Goal: Task Accomplishment & Management: Use online tool/utility

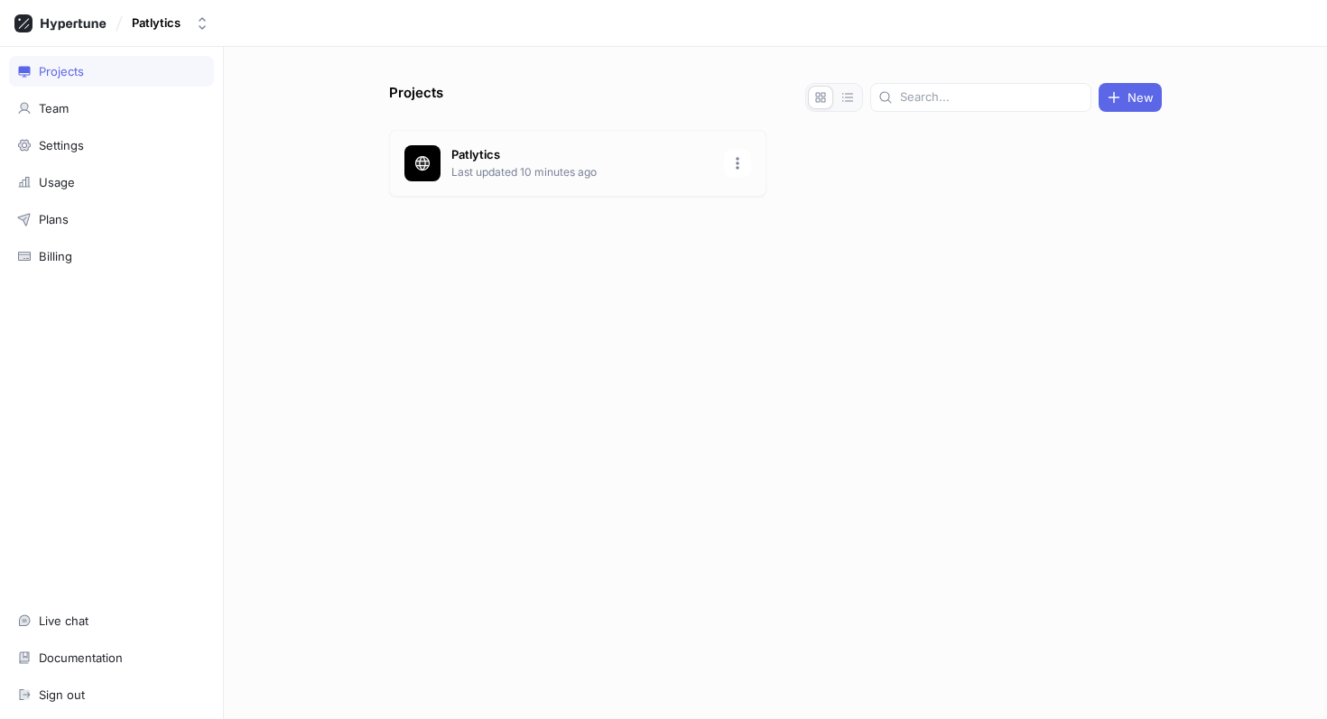
click at [530, 151] on p "Patlytics" at bounding box center [582, 155] width 262 height 18
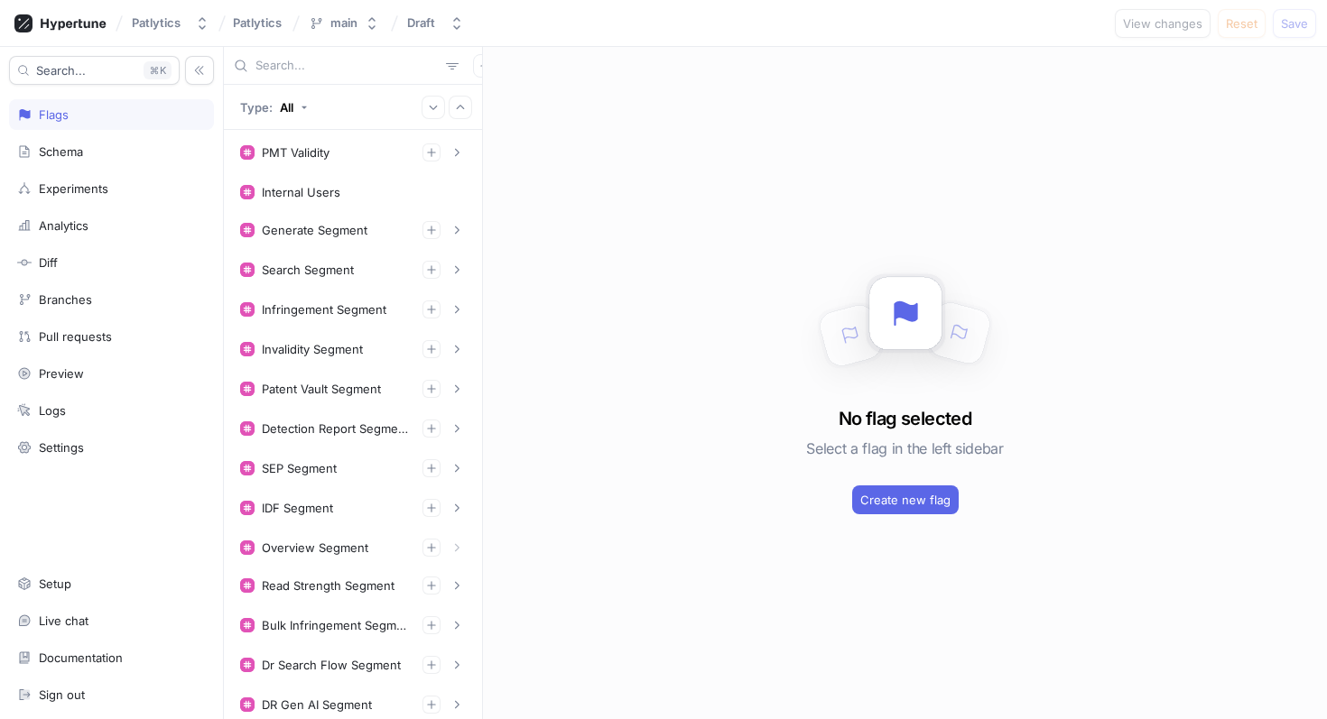
click at [298, 66] on input "text" at bounding box center [346, 66] width 183 height 18
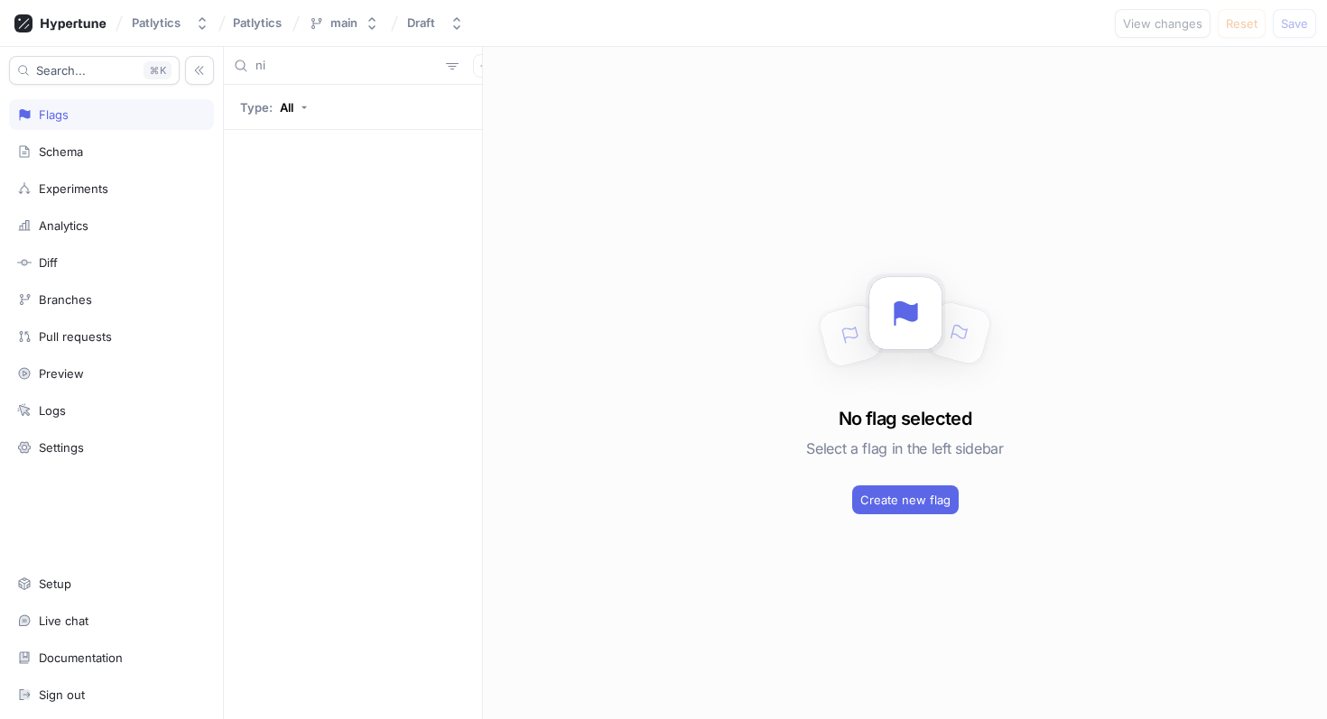
type input "n"
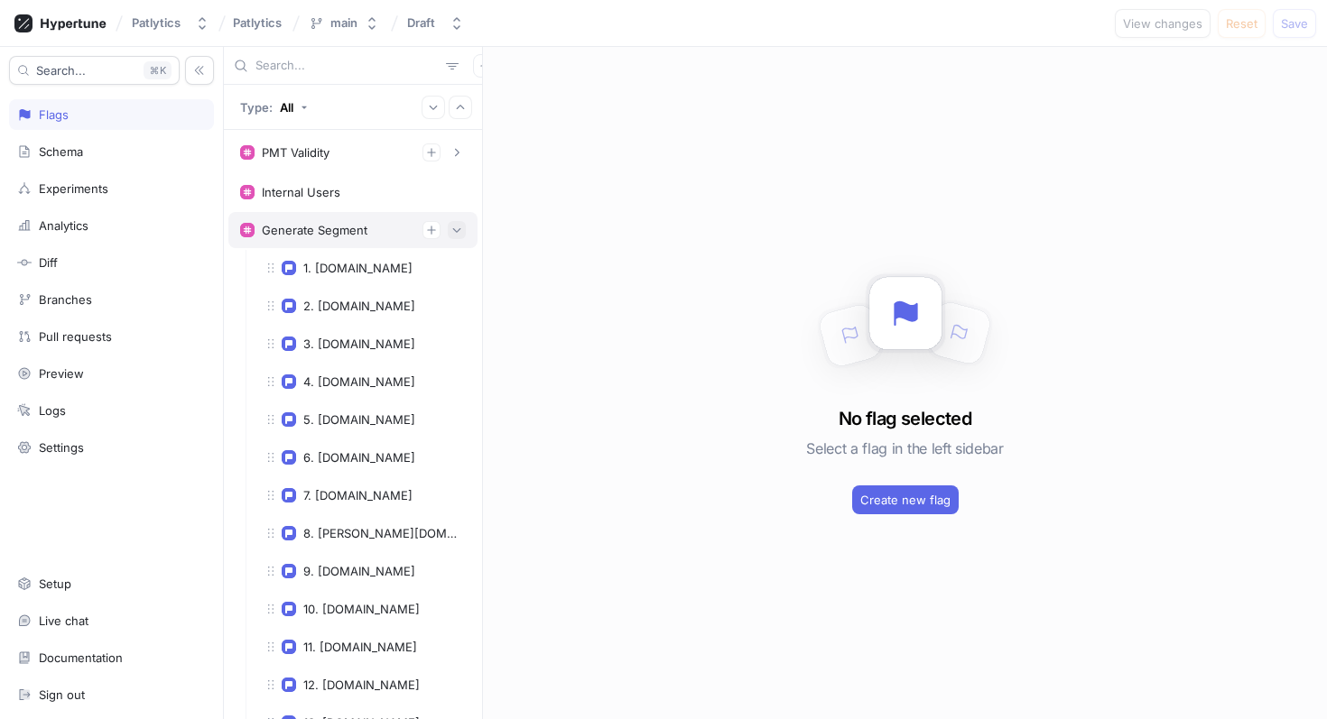
click at [452, 231] on icon "button" at bounding box center [456, 230] width 11 height 11
click at [455, 265] on icon "button" at bounding box center [456, 269] width 11 height 11
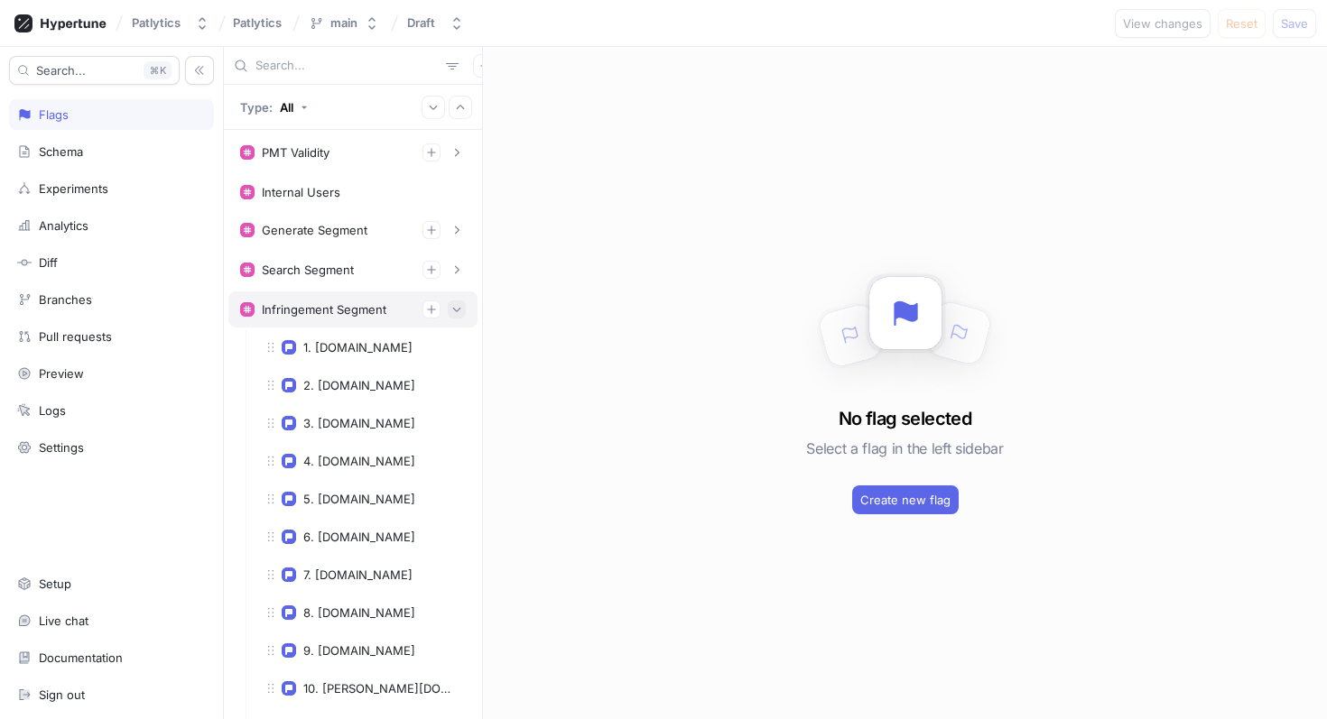
click at [454, 302] on button "button" at bounding box center [457, 310] width 18 height 18
click at [458, 345] on icon "button" at bounding box center [456, 349] width 11 height 11
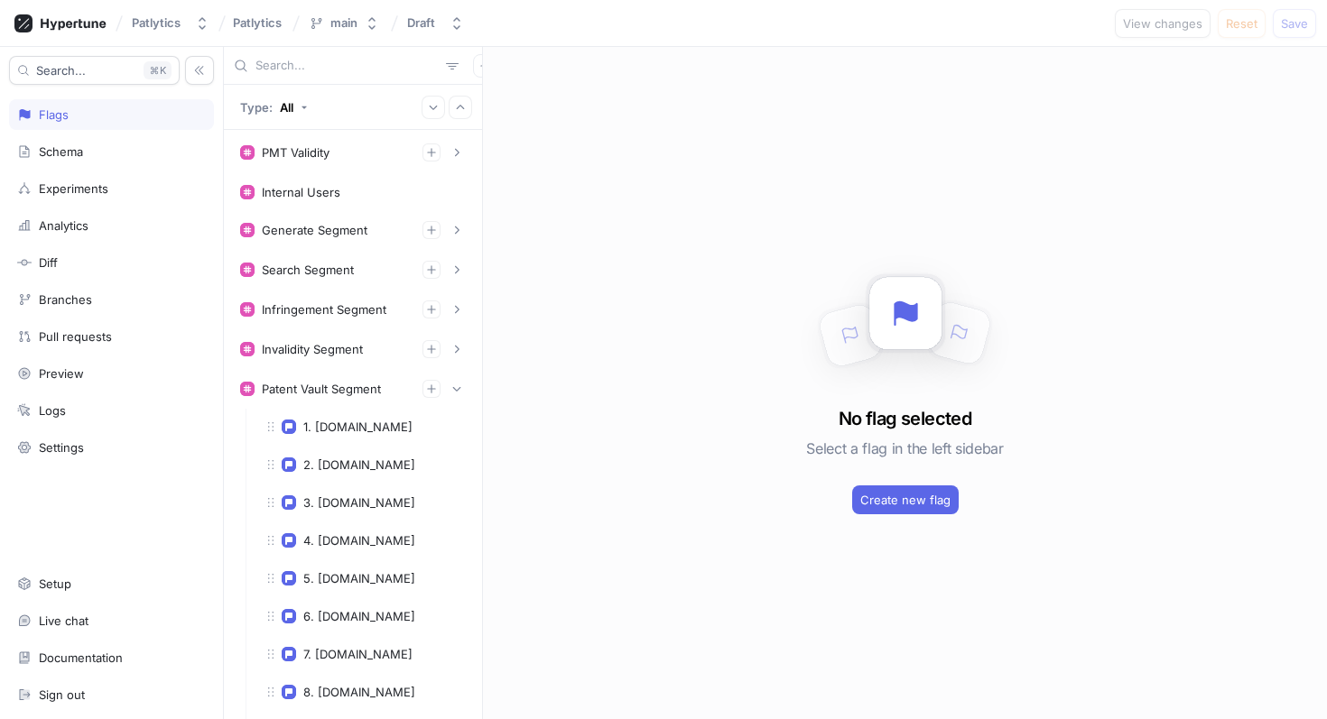
click at [324, 62] on input "text" at bounding box center [346, 66] width 183 height 18
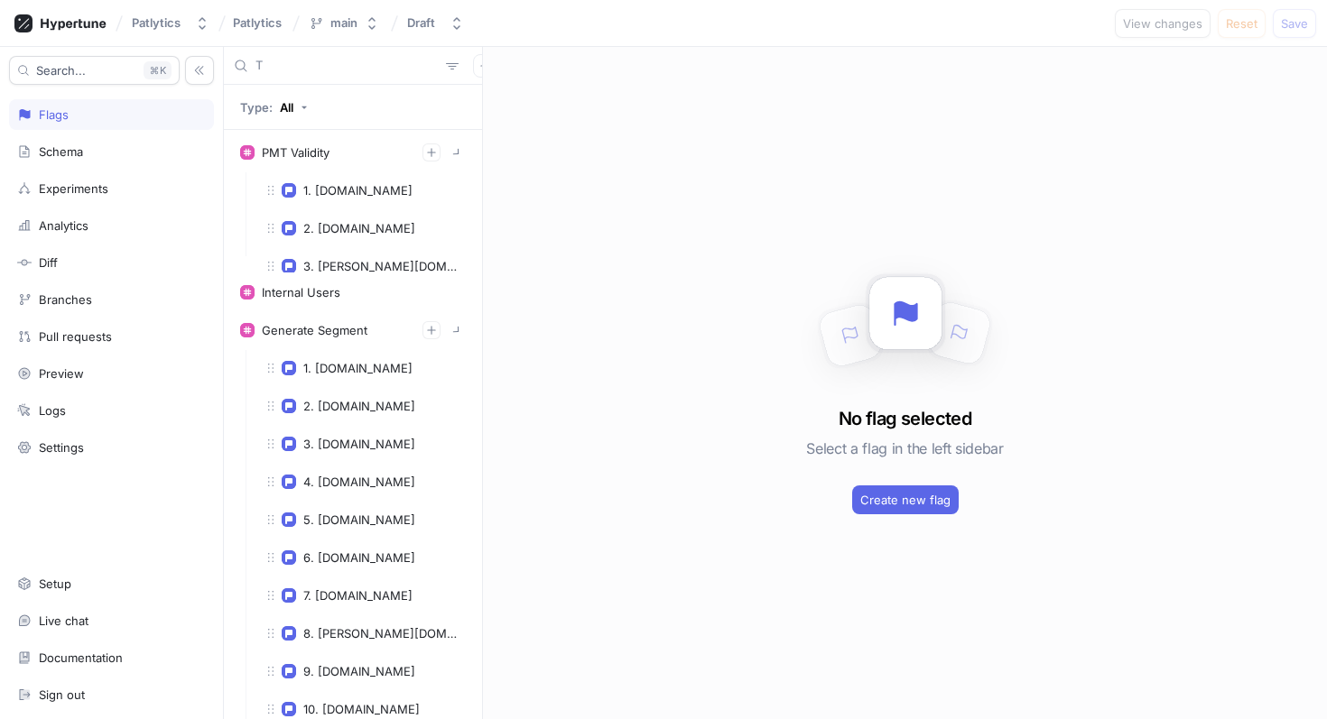
type input "TD"
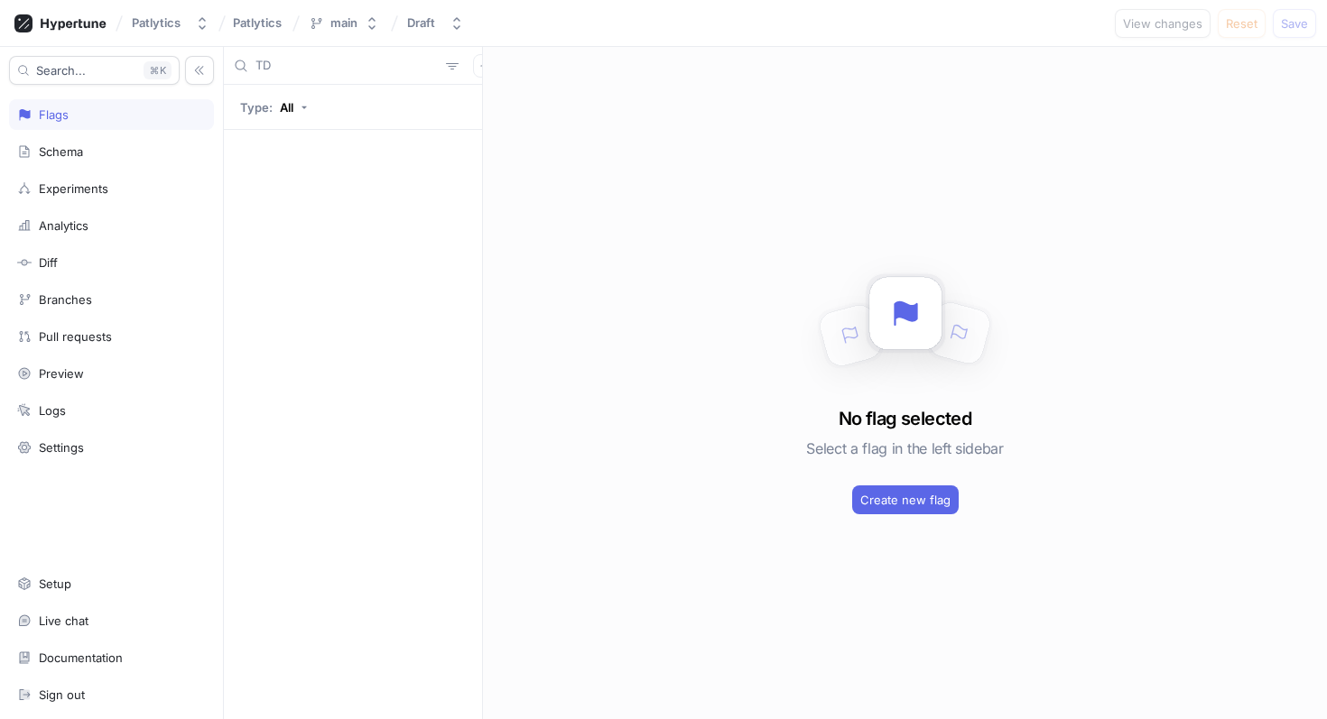
drag, startPoint x: 262, startPoint y: 62, endPoint x: 248, endPoint y: 62, distance: 13.5
click at [249, 62] on div "TD" at bounding box center [353, 66] width 258 height 38
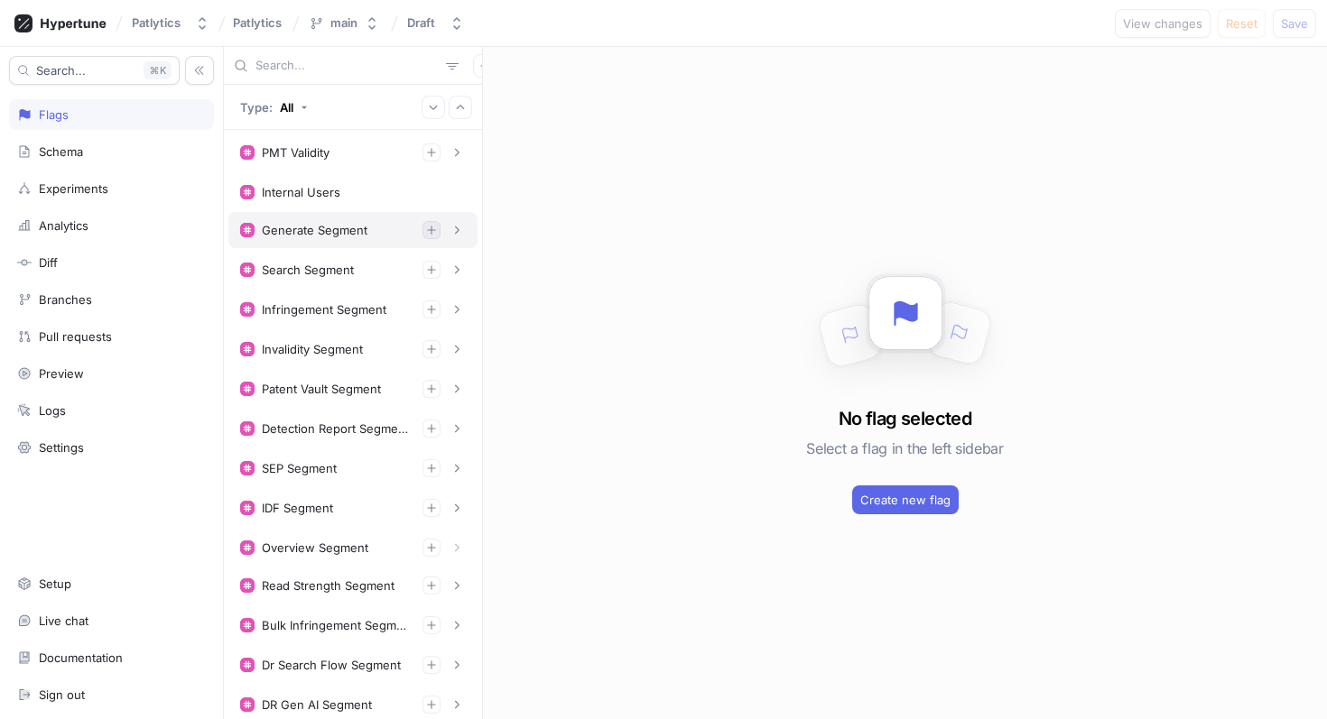
click at [427, 232] on icon "button" at bounding box center [431, 230] width 11 height 11
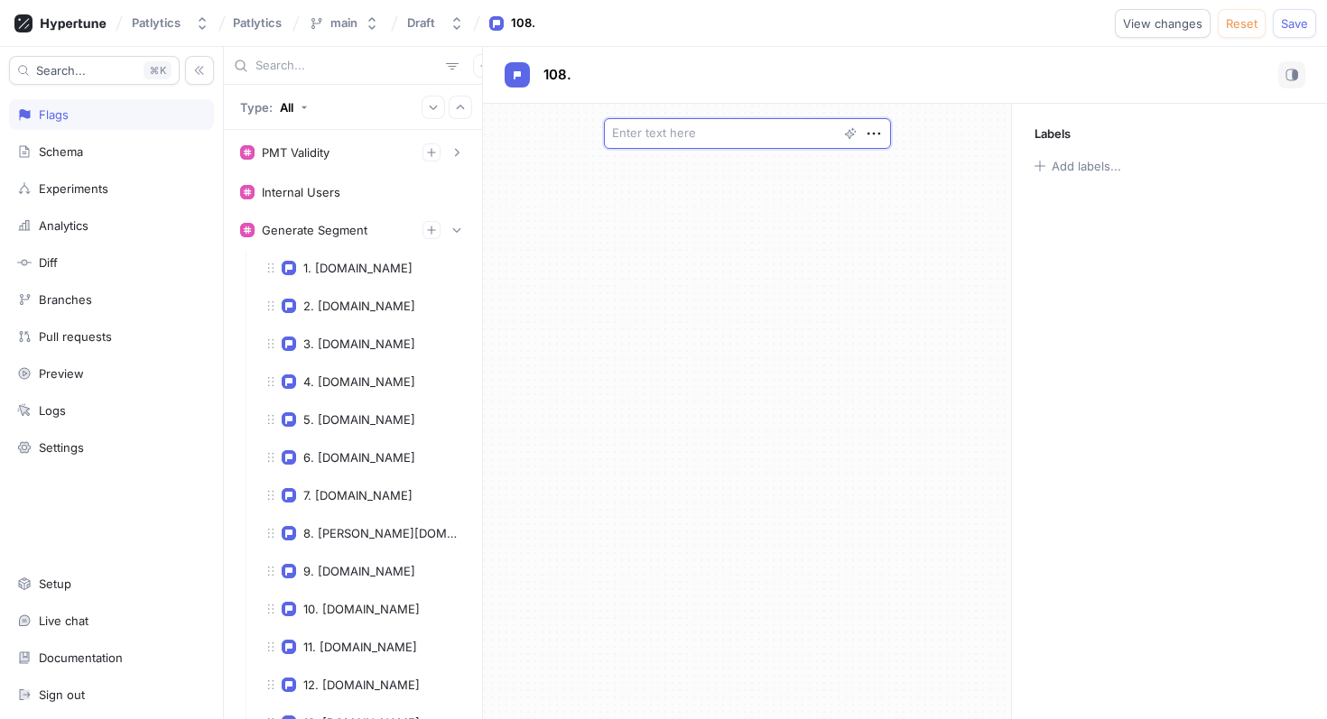
type textarea "x"
type textarea "n"
type textarea "x"
type textarea "ni"
type textarea "x"
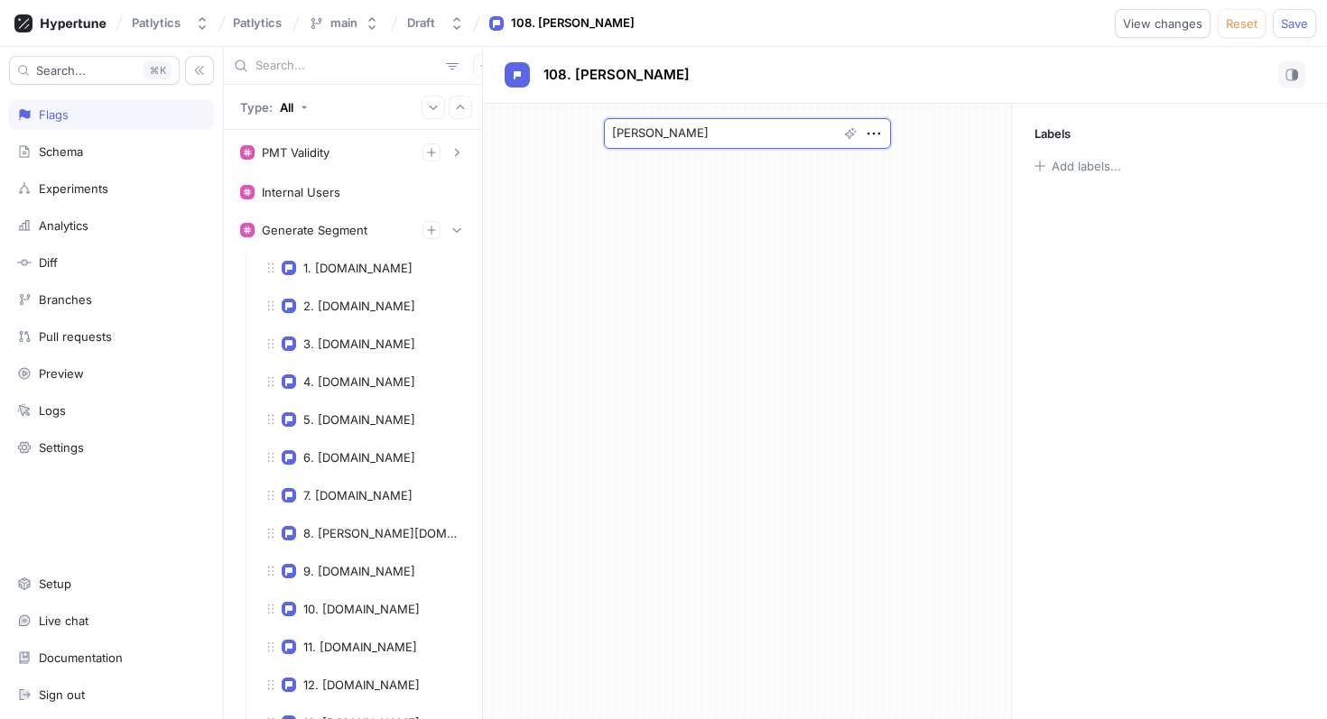
type textarea "nixo"
type textarea "x"
type textarea "[PERSON_NAME]"
type textarea "x"
type textarea "nixonpea"
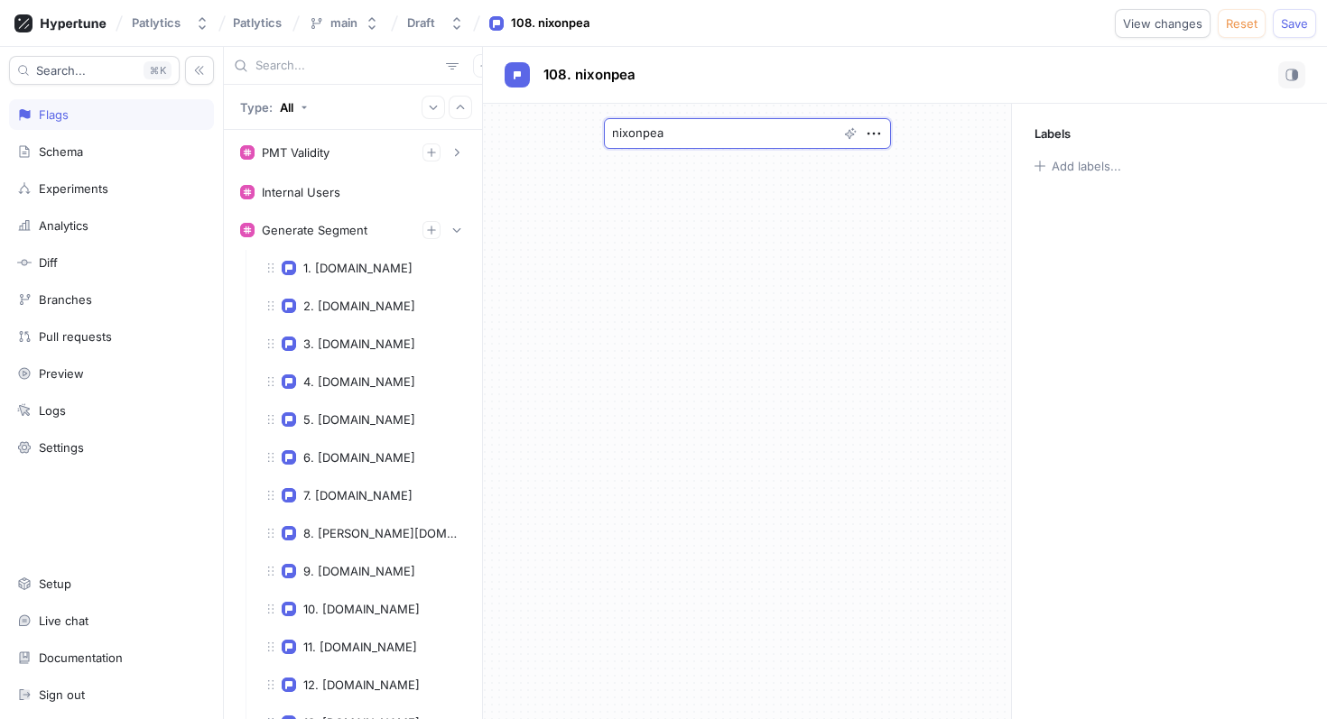
type textarea "x"
type textarea "nixonpeab"
type textarea "x"
type textarea "nixonpeabo"
type textarea "x"
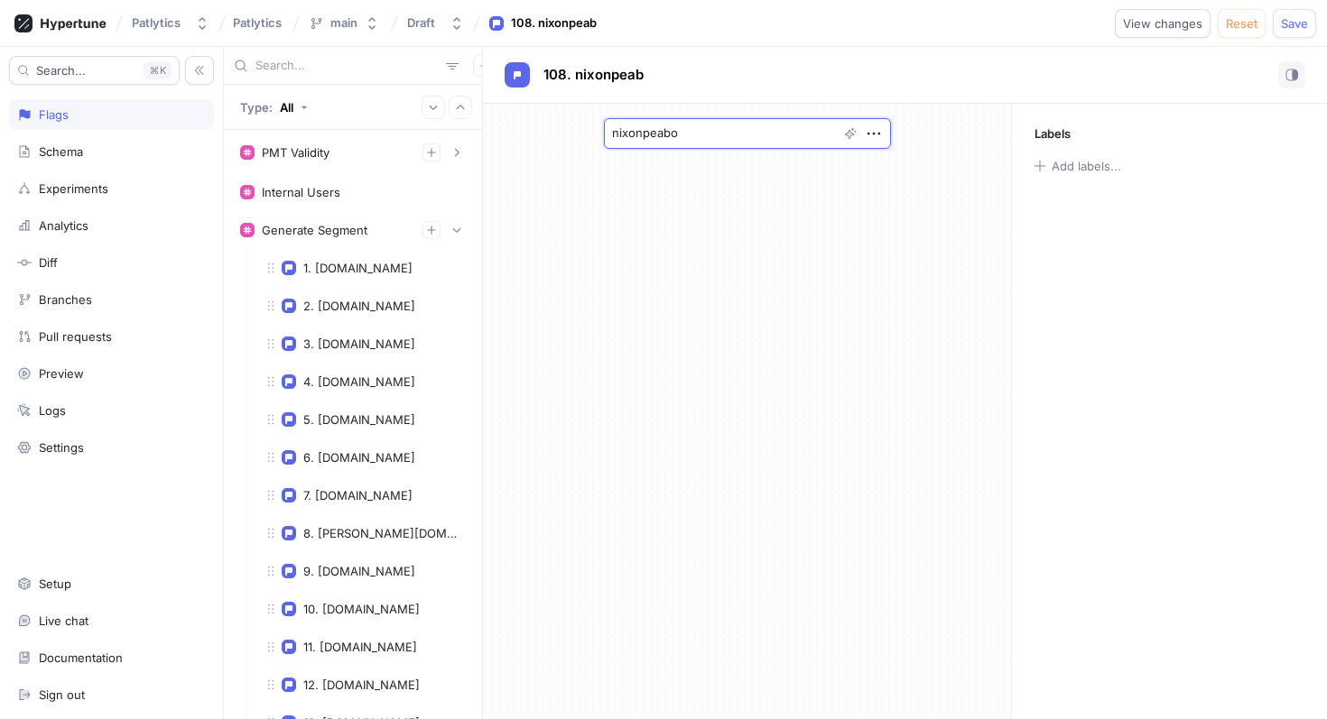
type textarea "nixonpeabod"
type textarea "x"
type textarea "nixonpeabody"
type textarea "x"
type textarea "nixonpeabody."
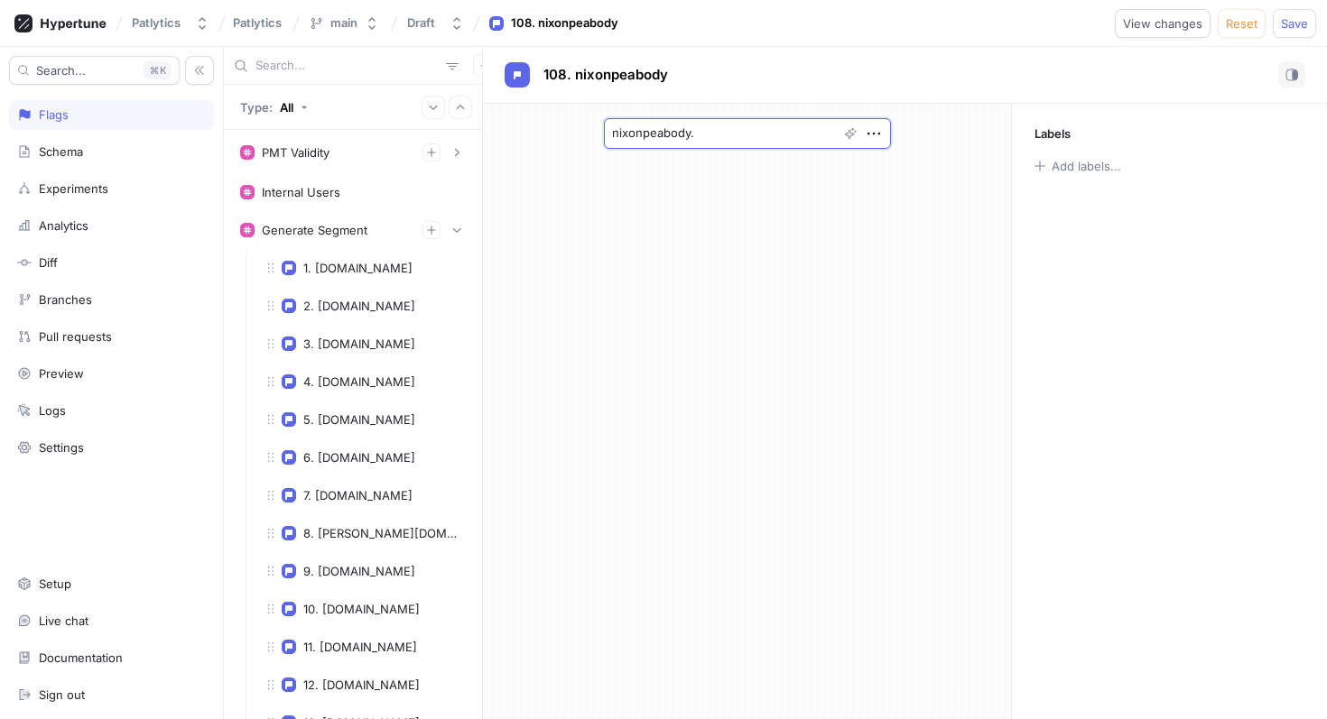
type textarea "x"
type textarea "[DOMAIN_NAME]"
type textarea "x"
type textarea "[DOMAIN_NAME]"
click at [1300, 23] on span "Save" at bounding box center [1294, 23] width 27 height 11
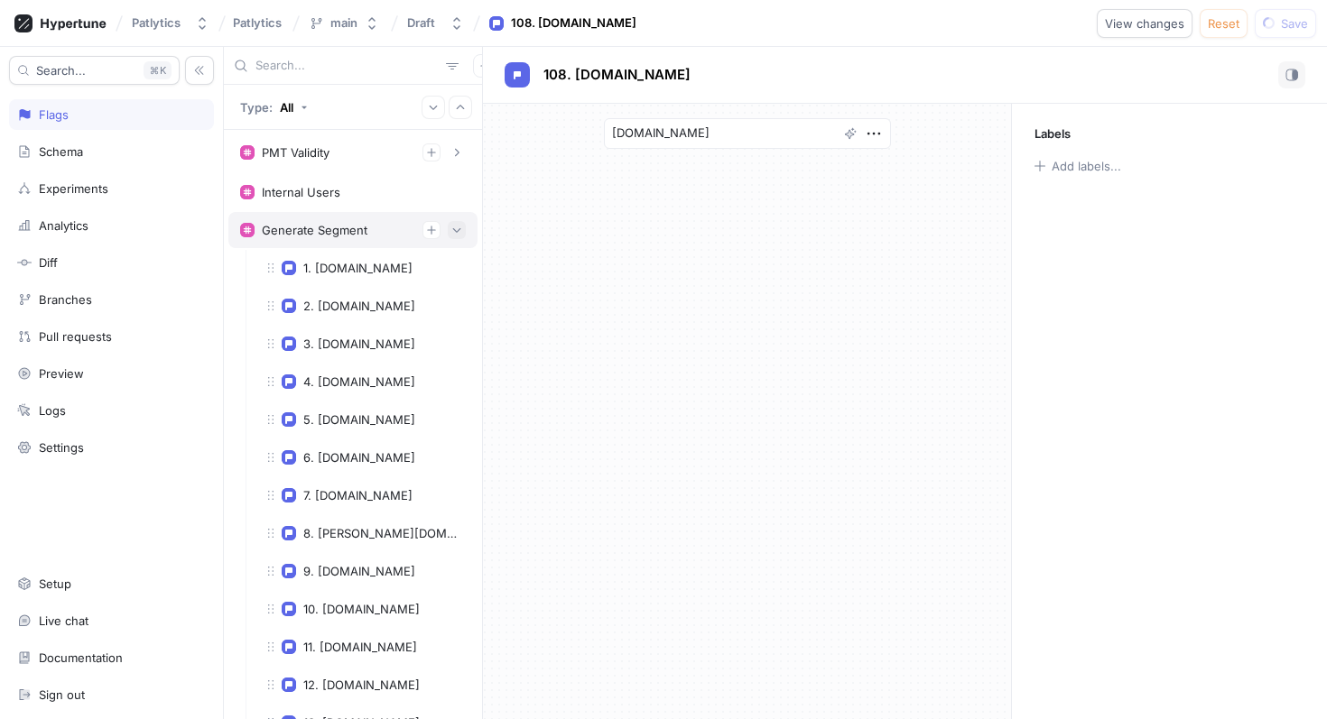
click at [462, 235] on button "button" at bounding box center [457, 230] width 18 height 18
click at [454, 235] on icon "button" at bounding box center [456, 230] width 11 height 11
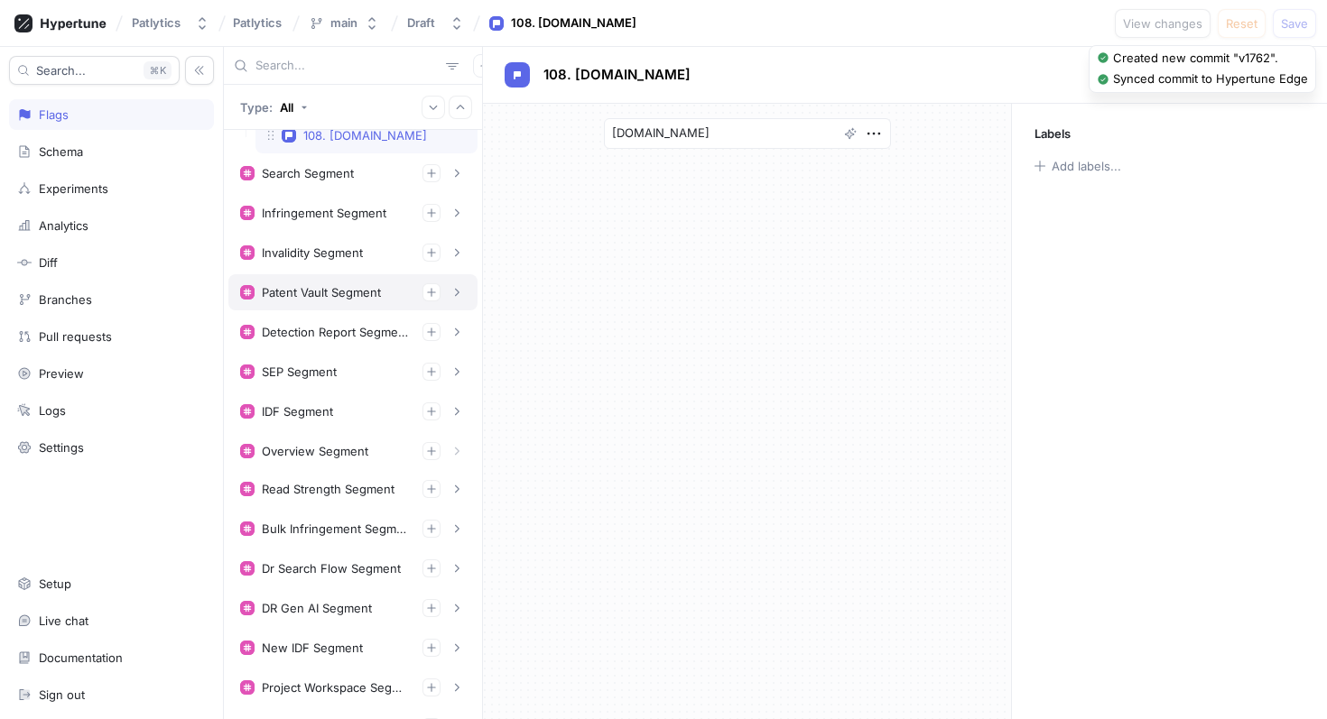
scroll to position [4188, 0]
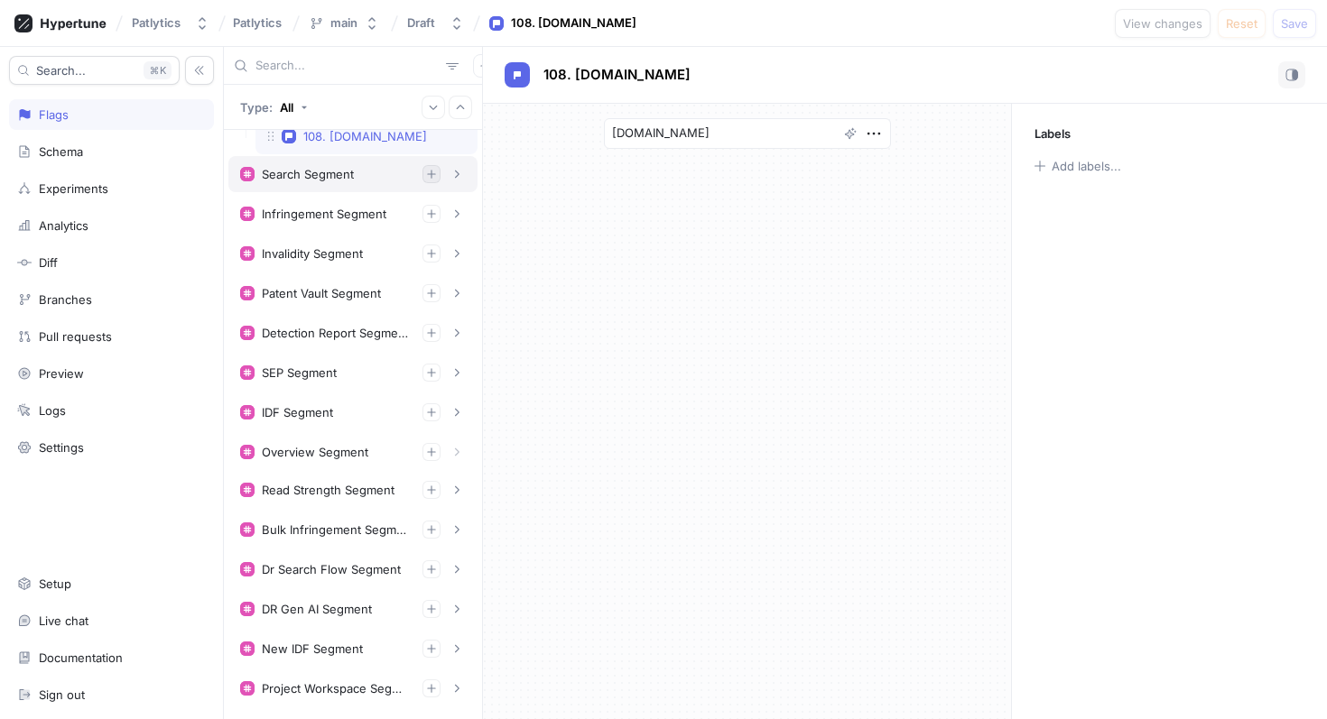
click at [433, 176] on icon "button" at bounding box center [431, 174] width 11 height 11
type textarea "x"
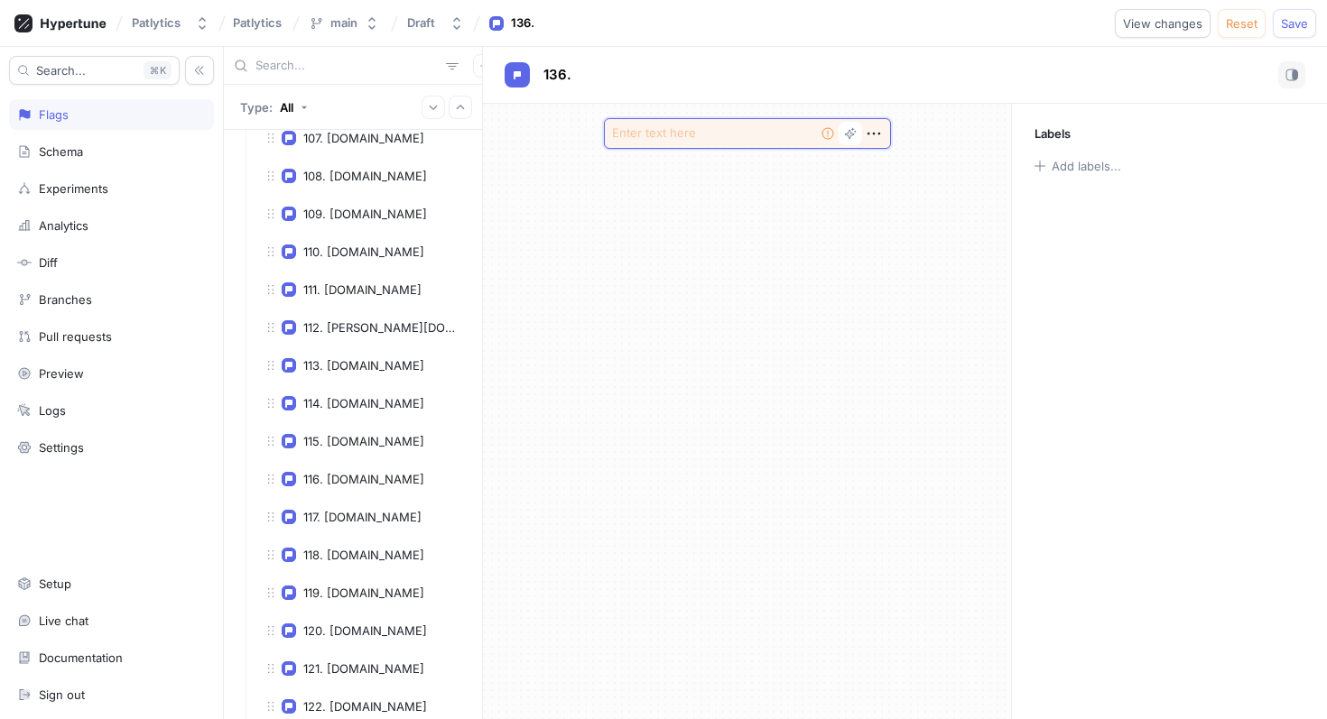
click at [696, 136] on textarea at bounding box center [747, 133] width 287 height 31
paste textarea "[DOMAIN_NAME]"
type textarea "x"
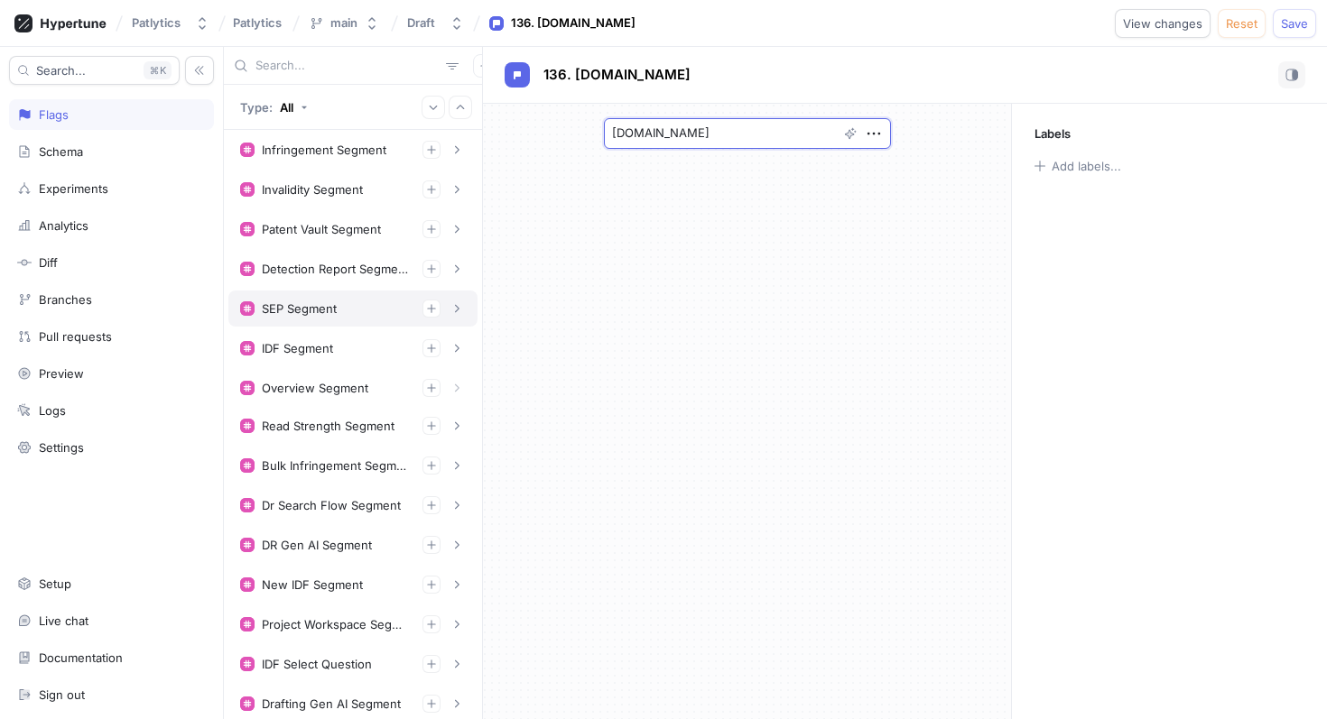
scroll to position [5271, 0]
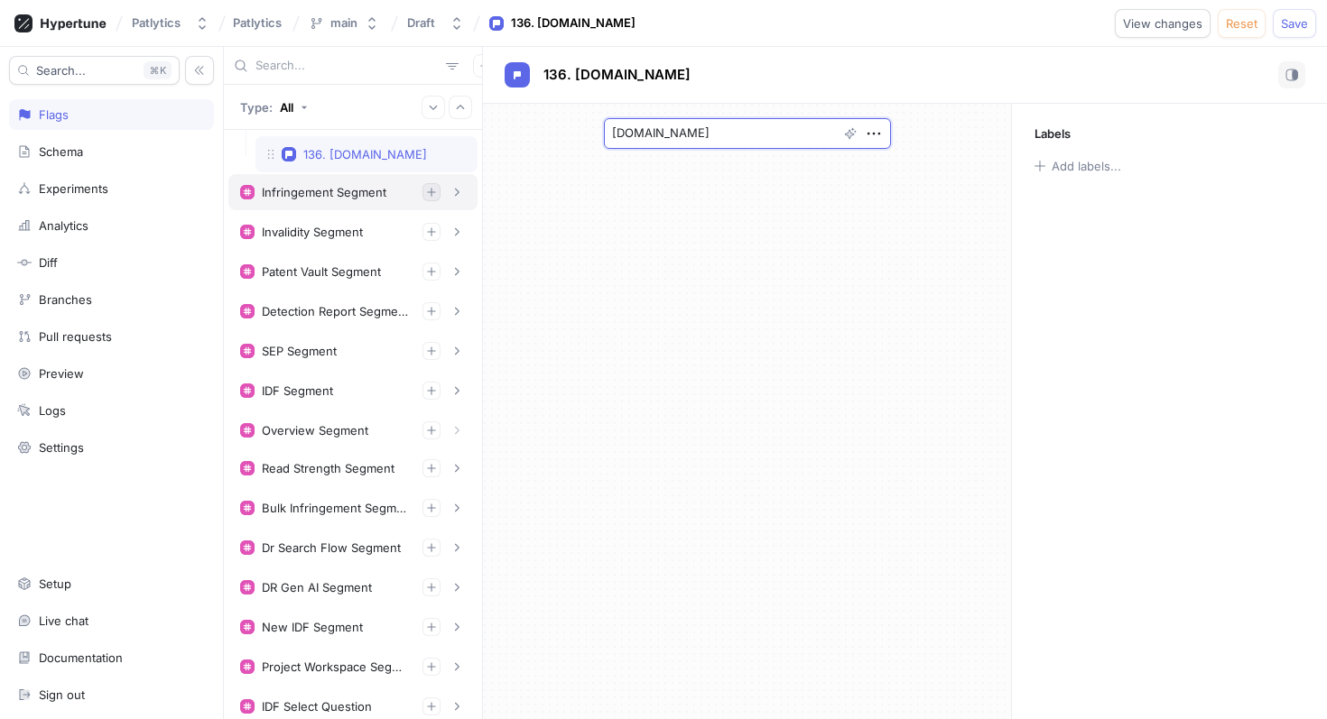
type textarea "[DOMAIN_NAME]"
click at [427, 192] on icon "button" at bounding box center [431, 192] width 11 height 11
type textarea "x"
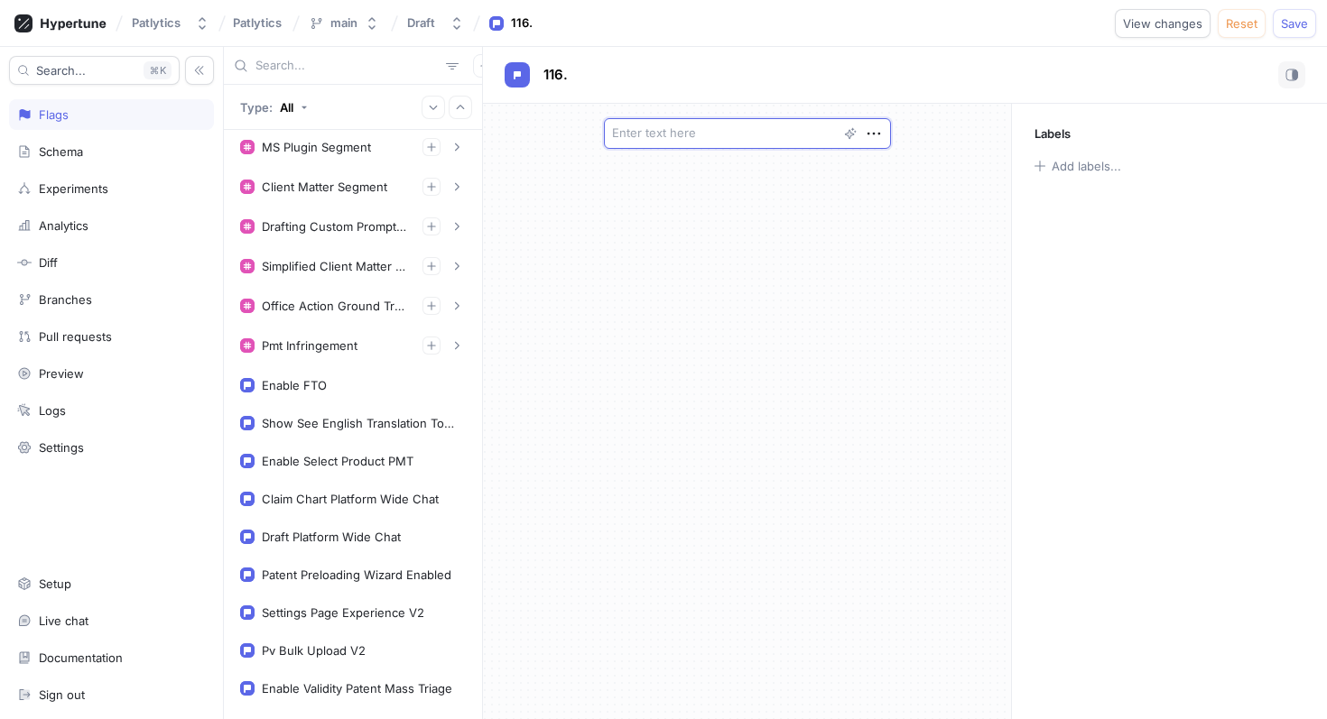
click at [711, 136] on textarea at bounding box center [747, 133] width 287 height 31
paste textarea "[DOMAIN_NAME]"
type textarea "x"
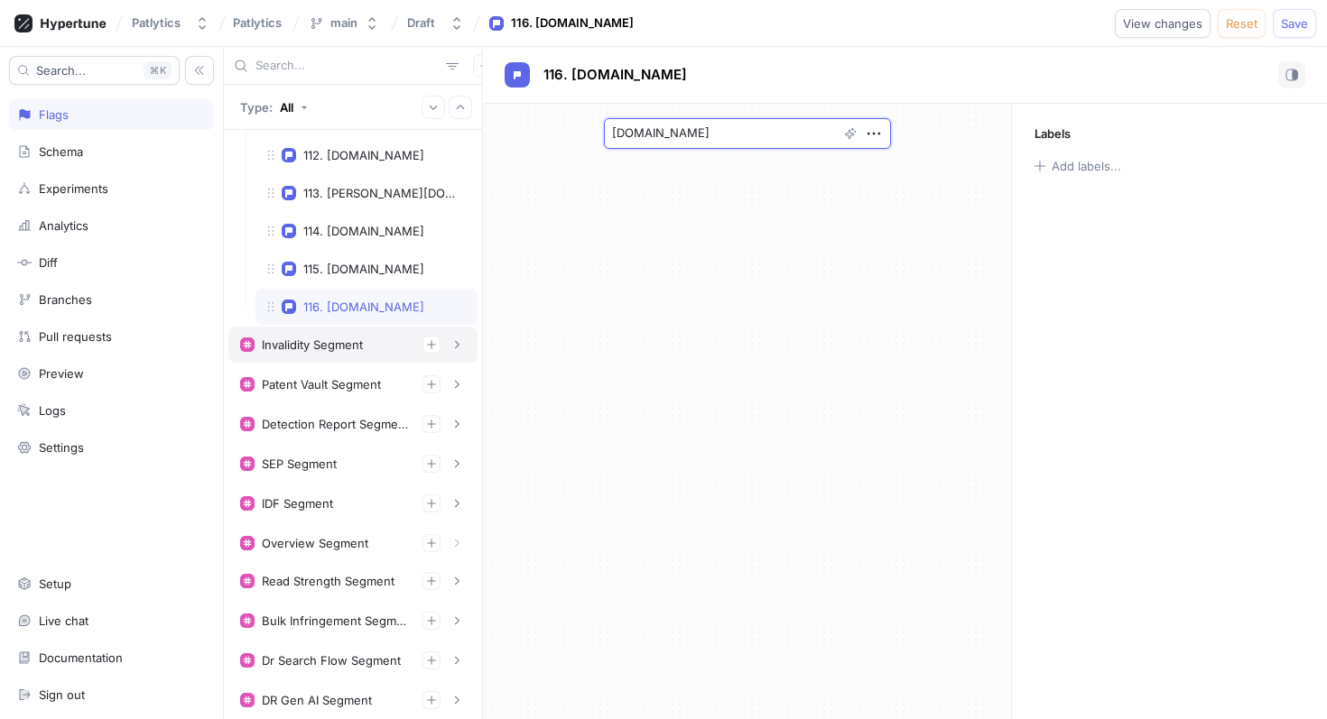
scroll to position [4407, 0]
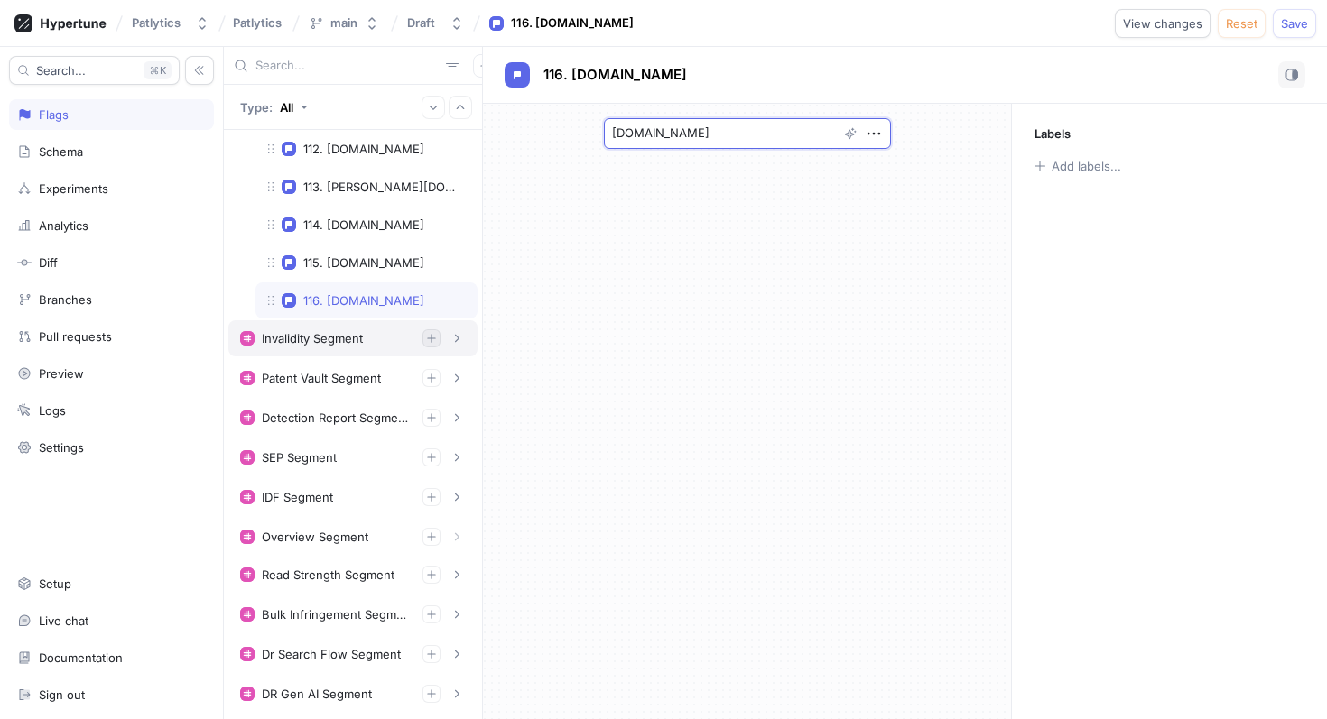
type textarea "[DOMAIN_NAME]"
click at [427, 339] on icon "button" at bounding box center [431, 338] width 11 height 11
type textarea "x"
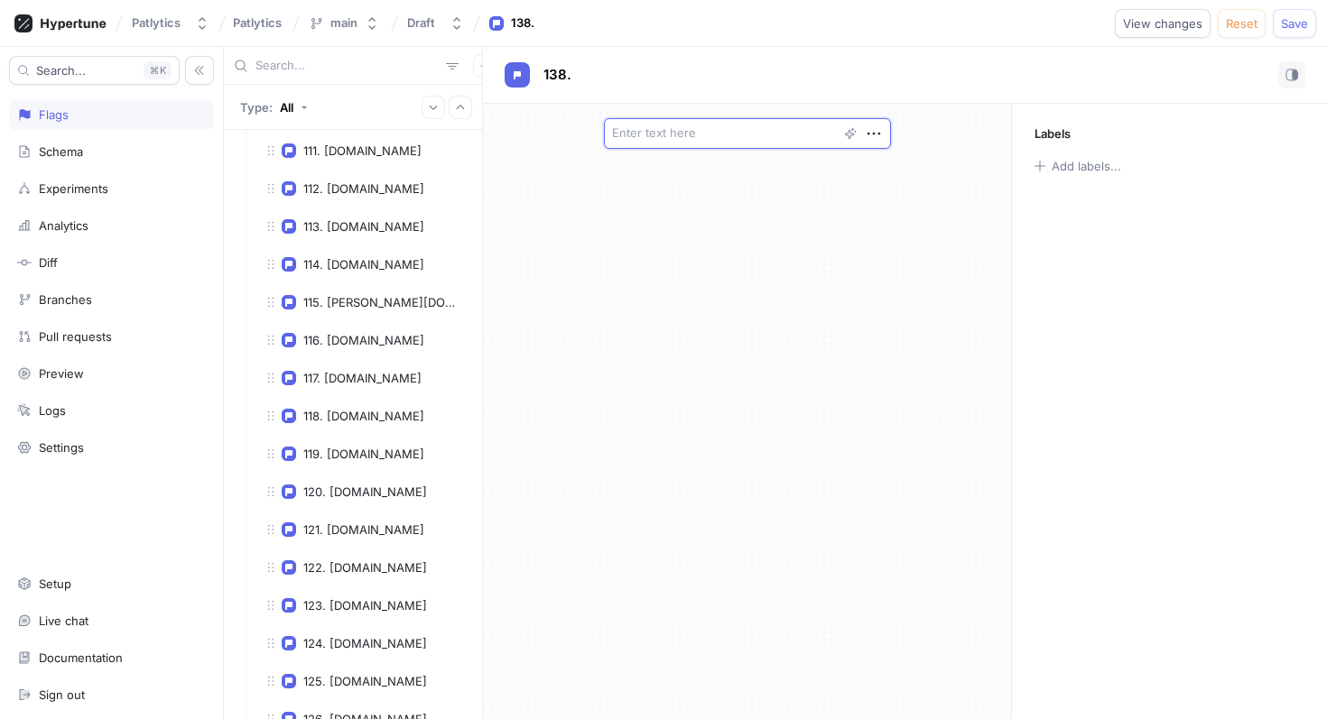
click at [737, 134] on textarea at bounding box center [747, 133] width 287 height 31
paste textarea "[DOMAIN_NAME]"
type textarea "x"
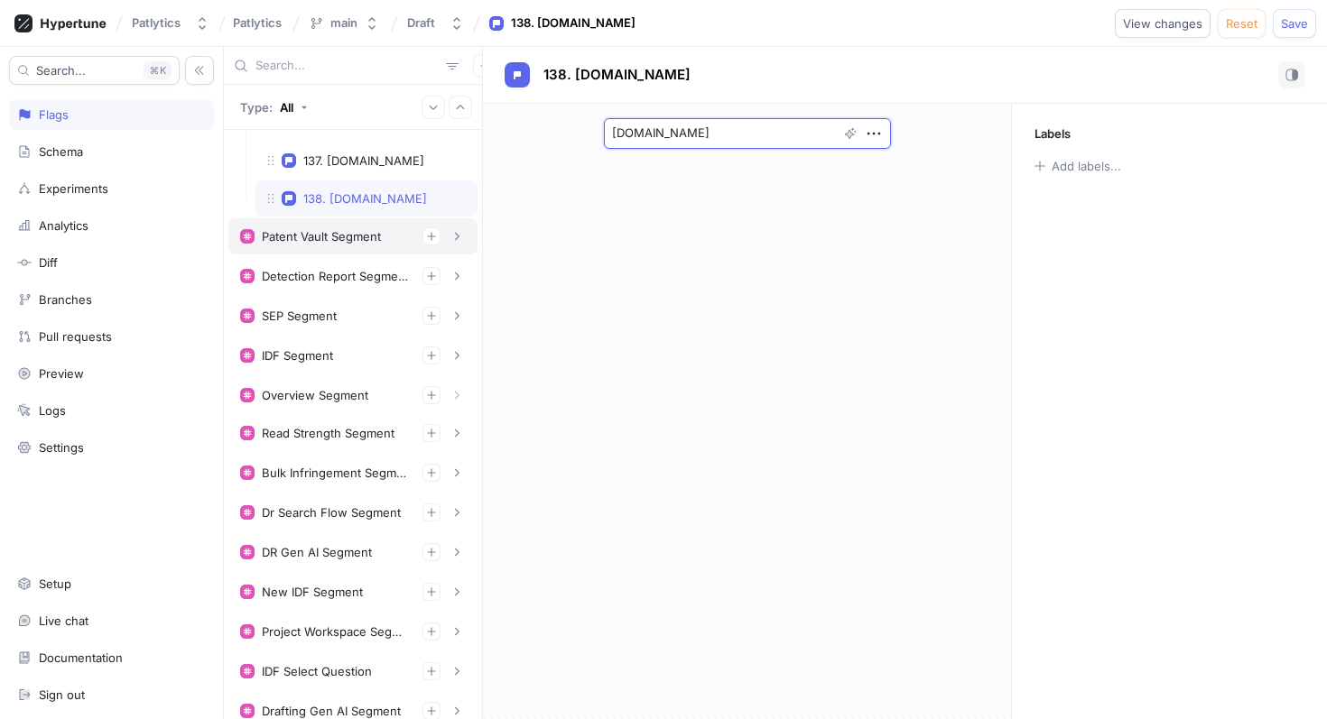
scroll to position [5385, 0]
type textarea "[DOMAIN_NAME]"
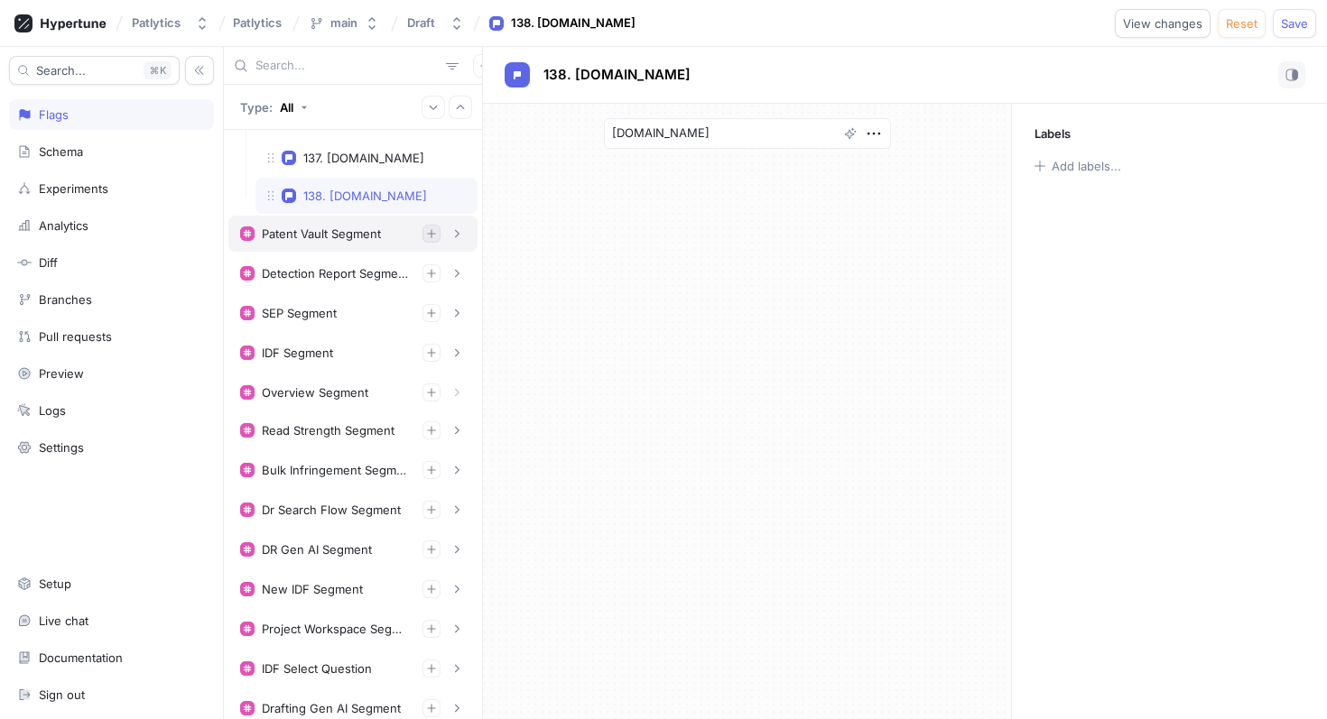
click at [430, 236] on icon "button" at bounding box center [431, 233] width 11 height 11
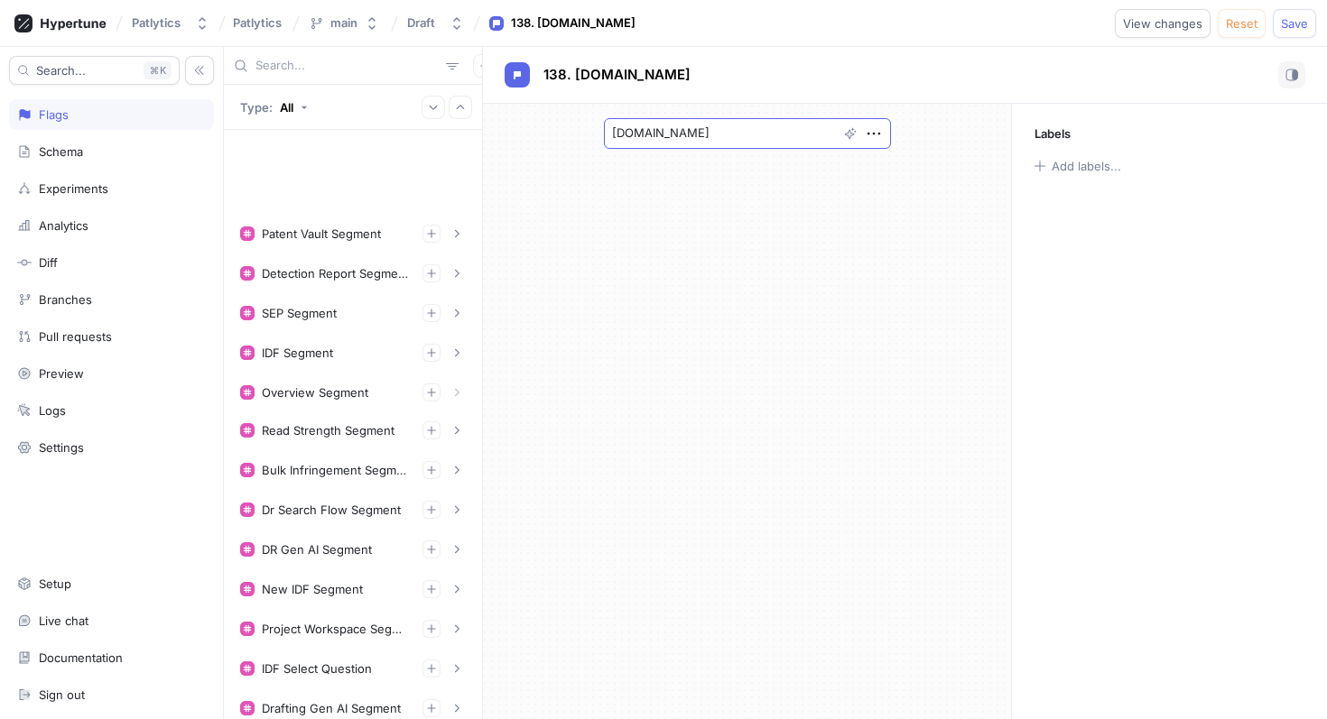
type textarea "x"
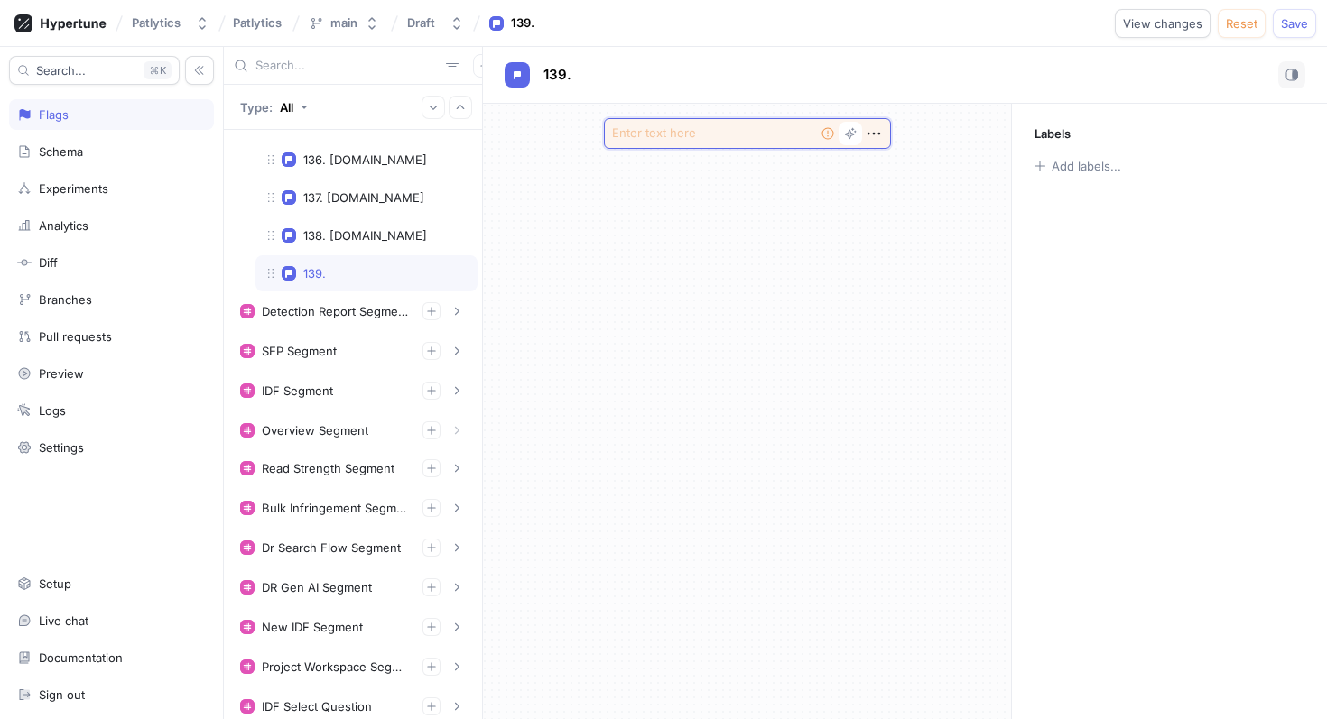
click at [715, 134] on textarea at bounding box center [747, 133] width 287 height 31
paste textarea "[DOMAIN_NAME]"
type textarea "x"
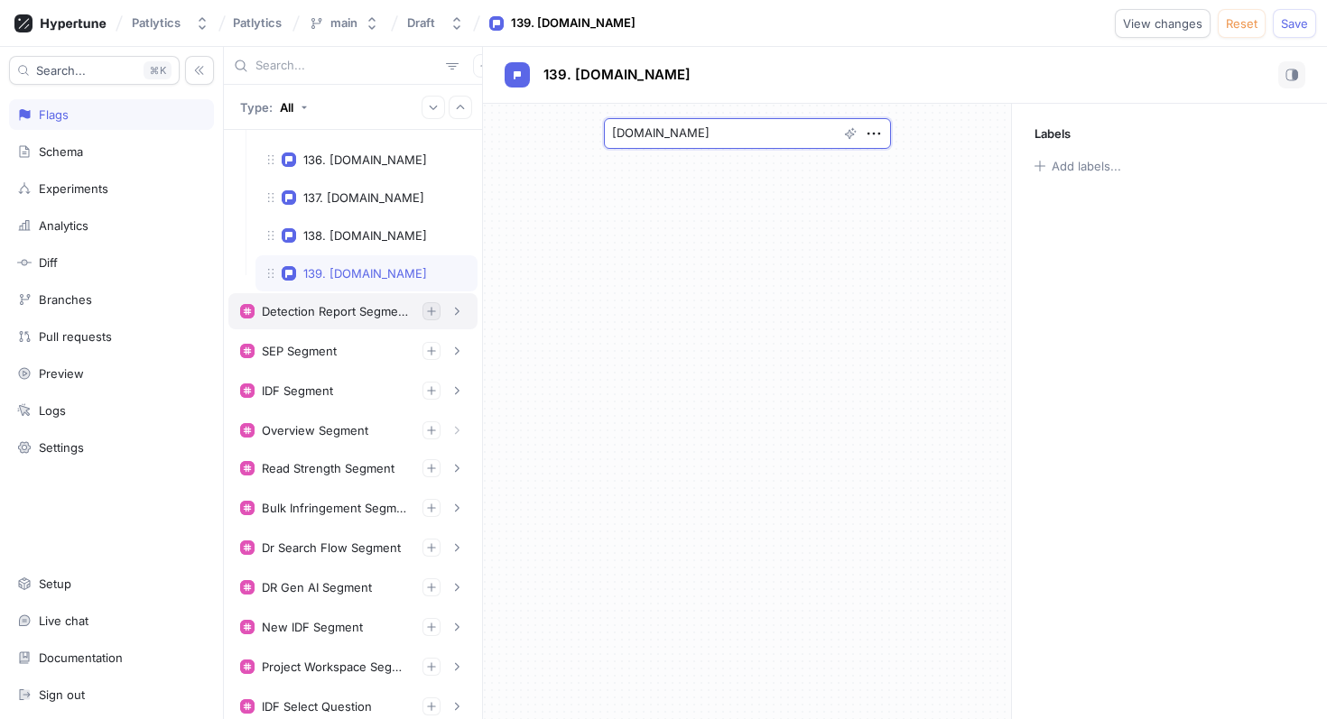
type textarea "[DOMAIN_NAME]"
click at [428, 314] on icon "button" at bounding box center [431, 311] width 11 height 11
type textarea "x"
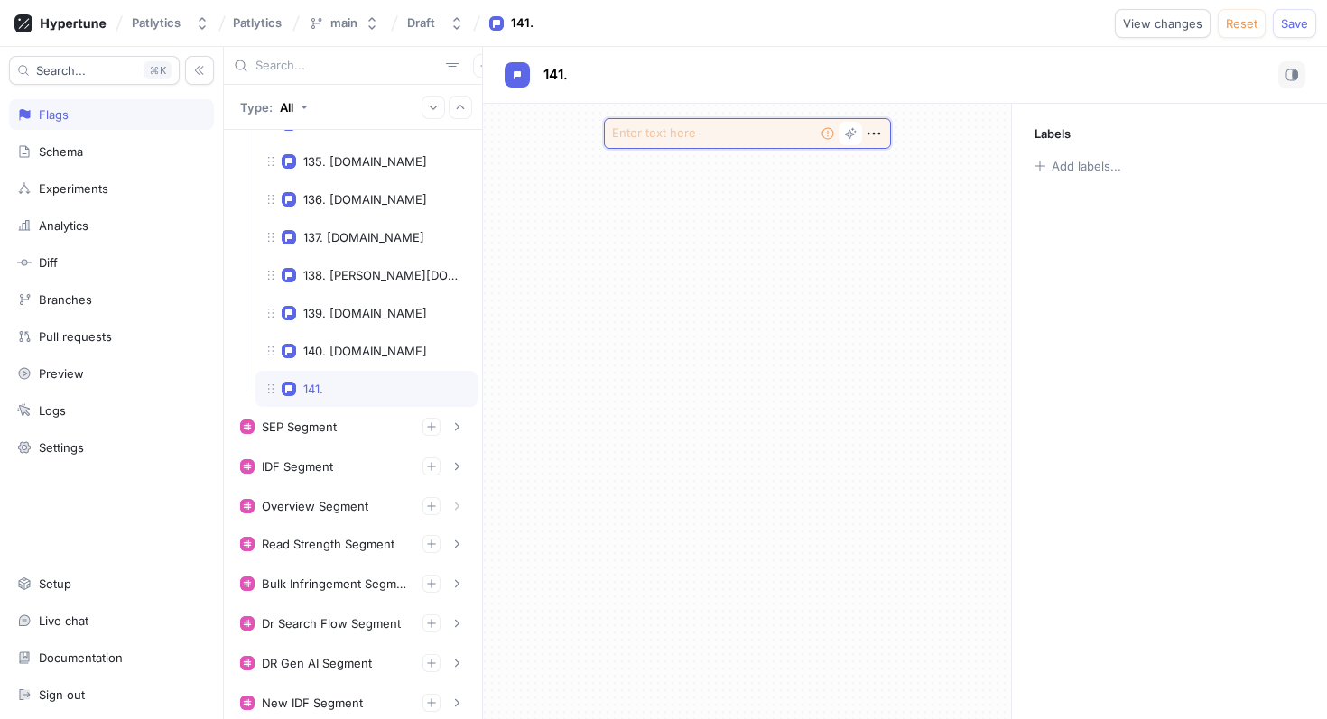
click at [687, 134] on textarea at bounding box center [747, 133] width 287 height 31
paste textarea "[DOMAIN_NAME]"
type textarea "x"
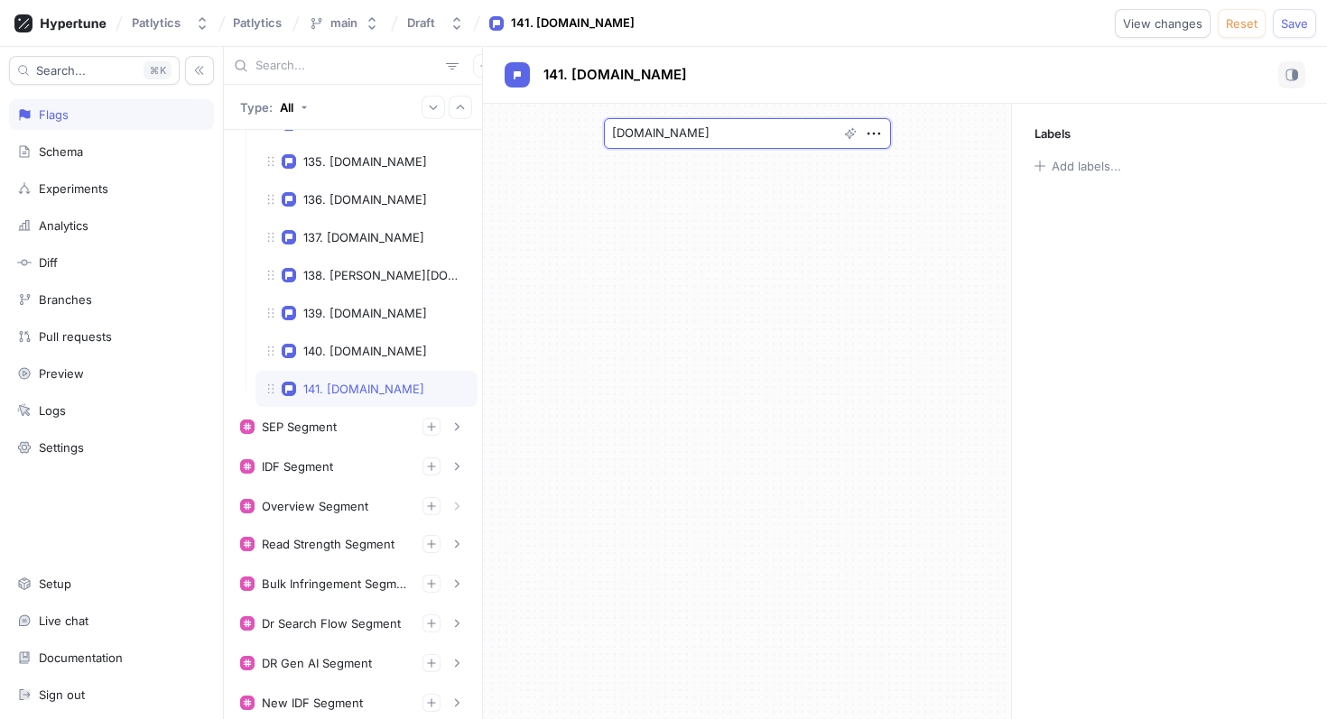
type textarea "[DOMAIN_NAME]"
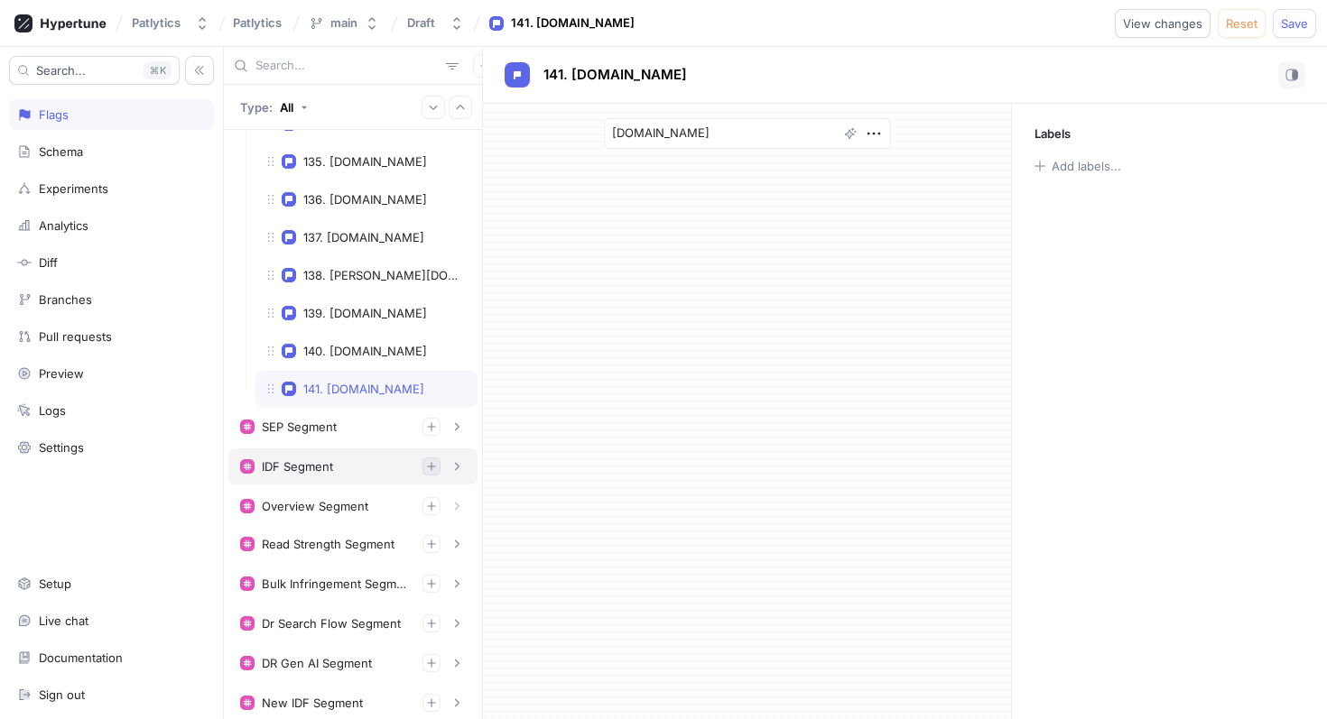
click at [431, 471] on icon "button" at bounding box center [431, 466] width 11 height 11
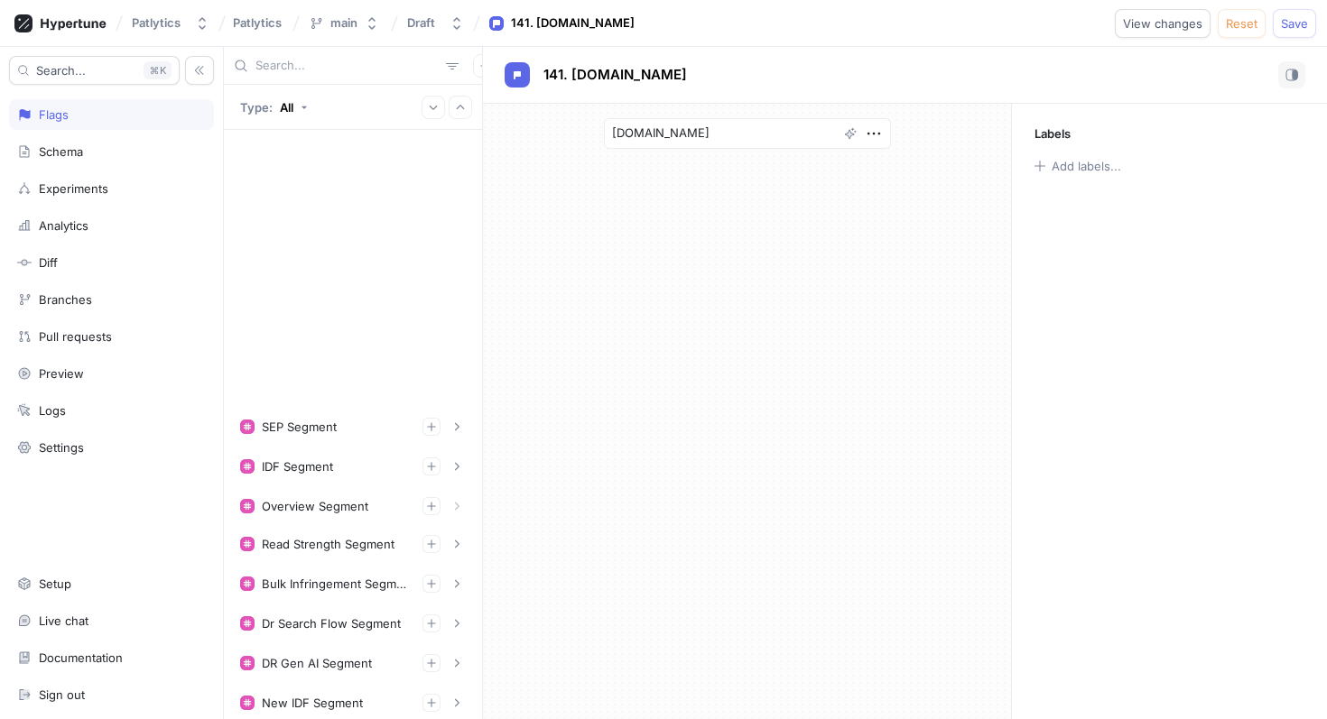
type textarea "x"
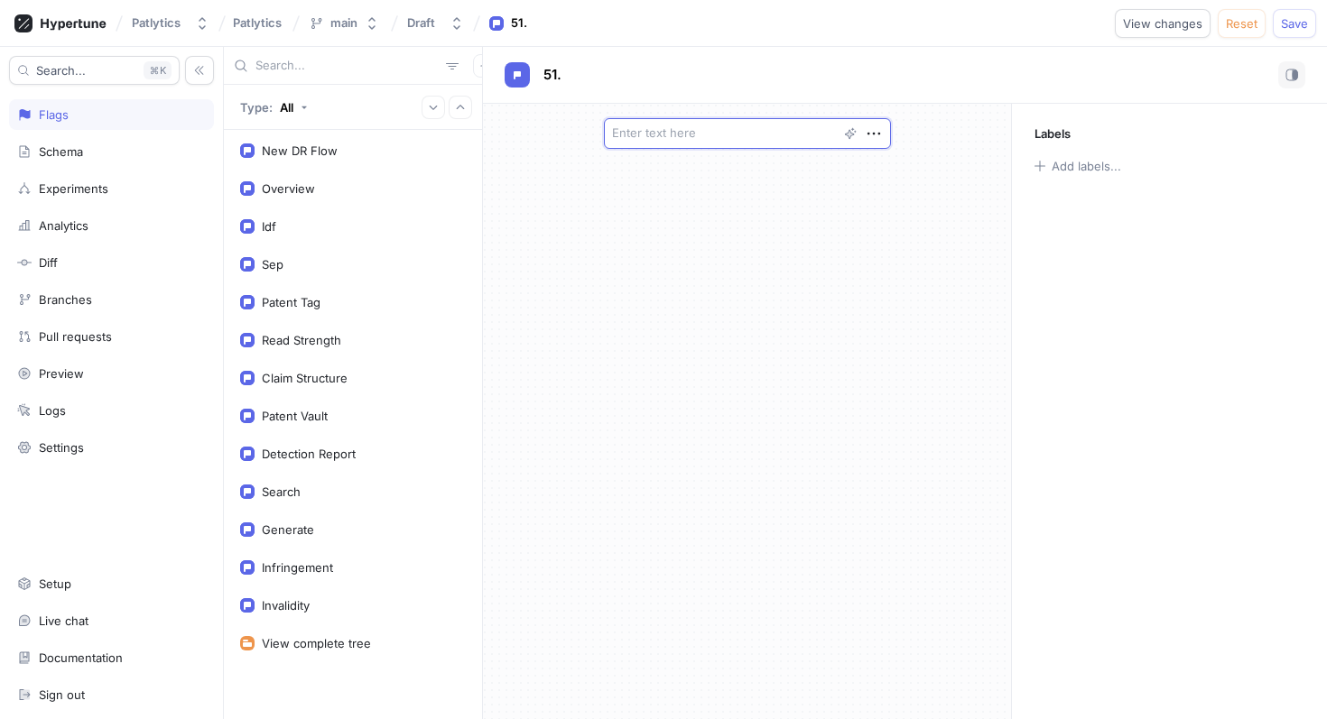
scroll to position [5051, 0]
click at [700, 135] on textarea at bounding box center [747, 133] width 287 height 31
paste textarea "[DOMAIN_NAME]"
type textarea "x"
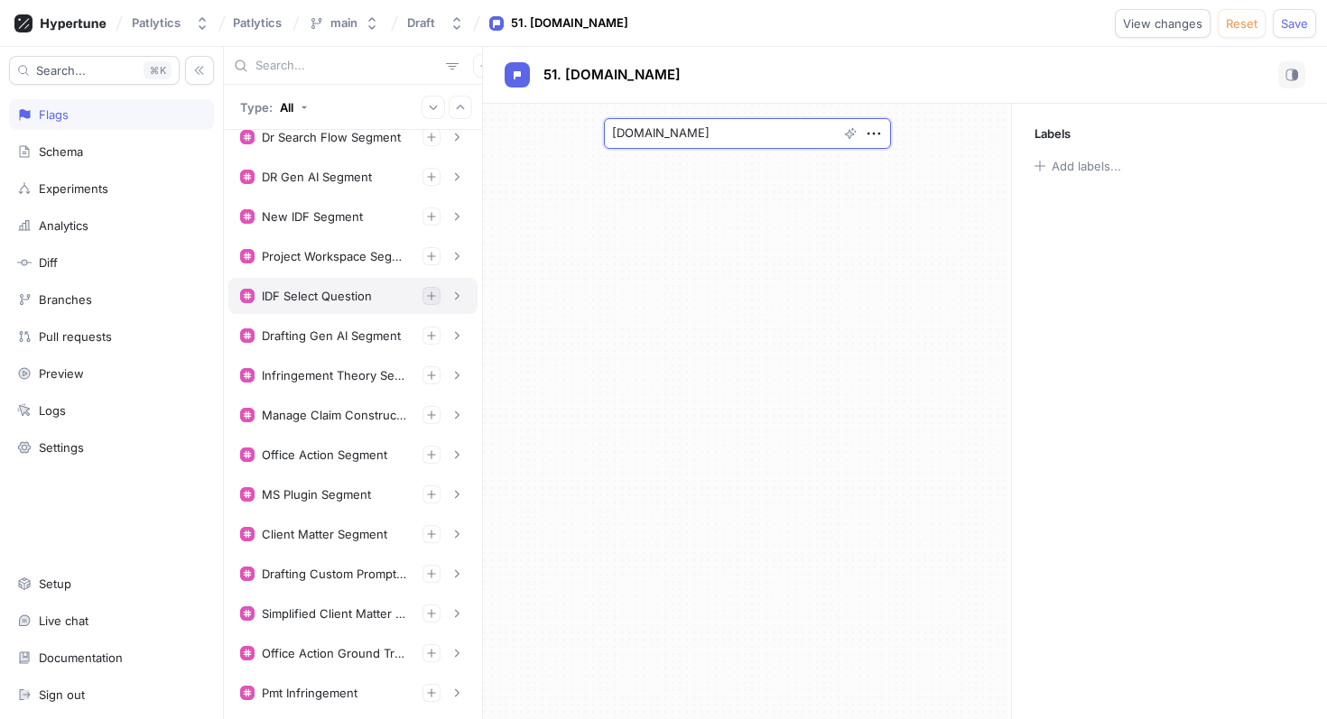
scroll to position [2480, 0]
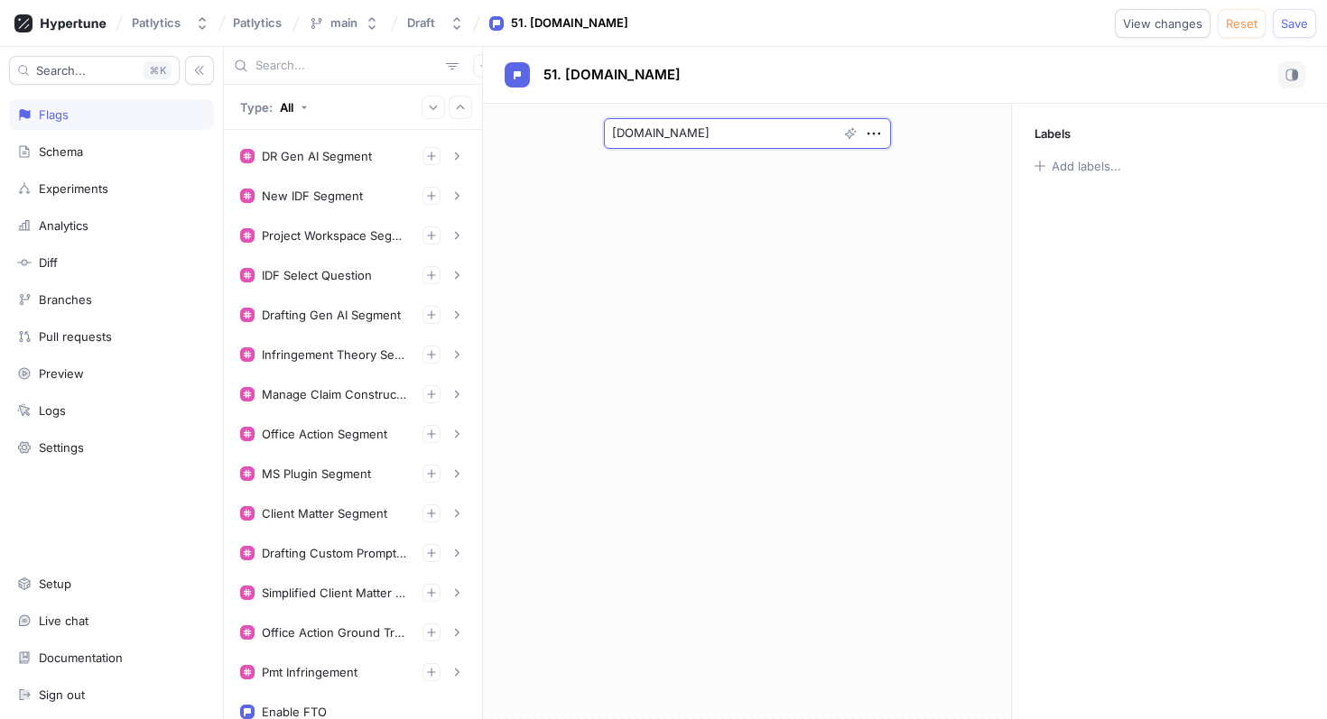
type textarea "[DOMAIN_NAME]"
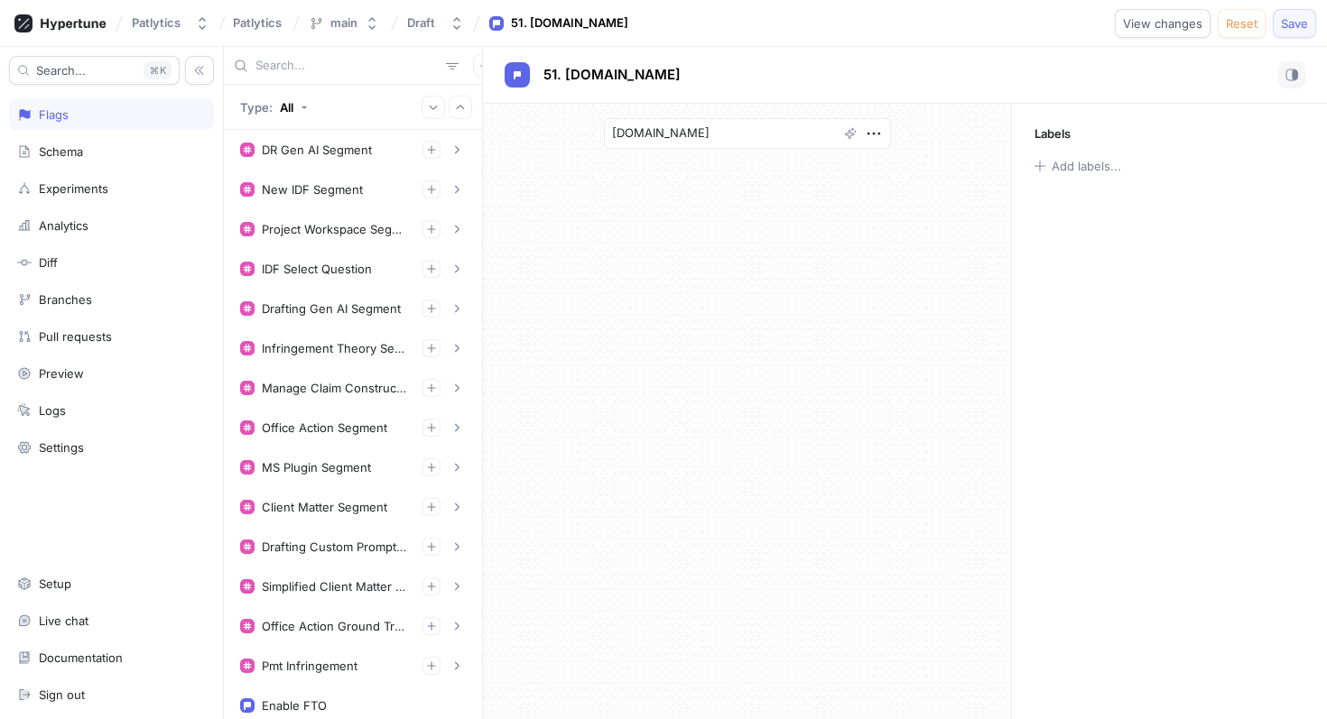
type textarea "x"
click at [1309, 28] on button "Save" at bounding box center [1294, 23] width 43 height 29
click at [301, 61] on input "text" at bounding box center [346, 66] width 183 height 18
paste input "[DOMAIN_NAME]"
type input "[DOMAIN_NAME]"
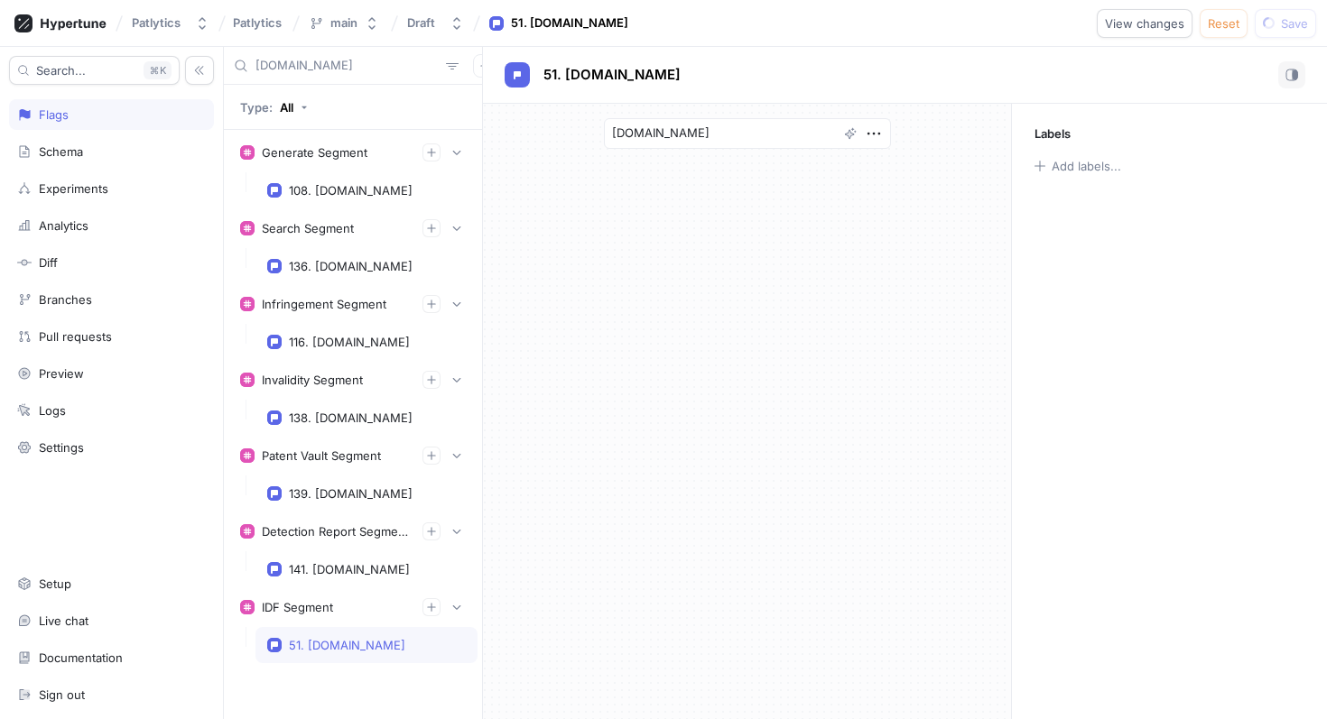
type textarea "x"
type input "[DOMAIN_NAME]"
